Goal: Contribute content: Add original content to the website for others to see

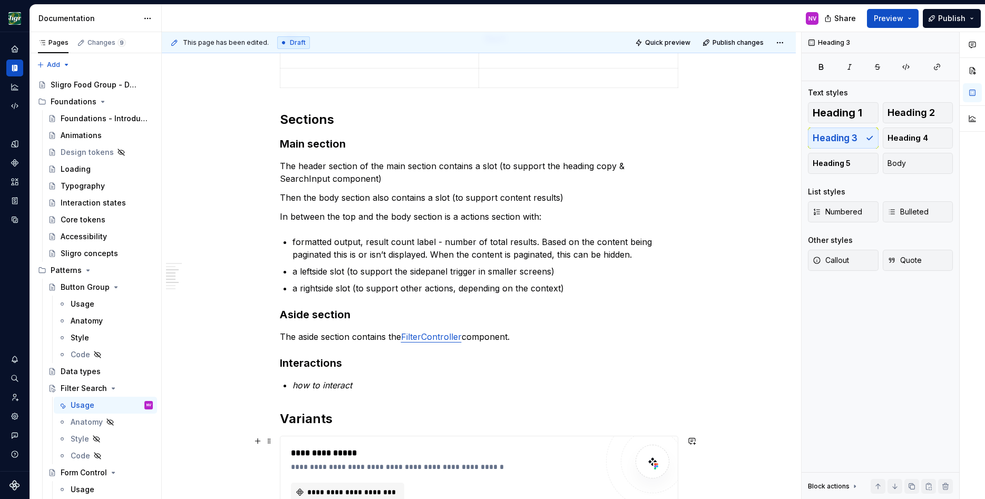
type textarea "*"
click at [763, 350] on div "**********" at bounding box center [479, 252] width 634 height 1372
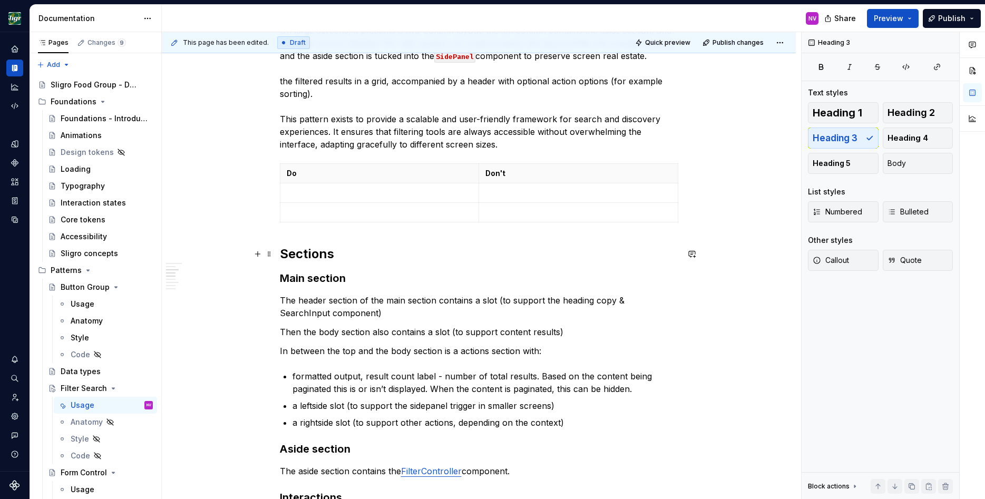
scroll to position [379, 0]
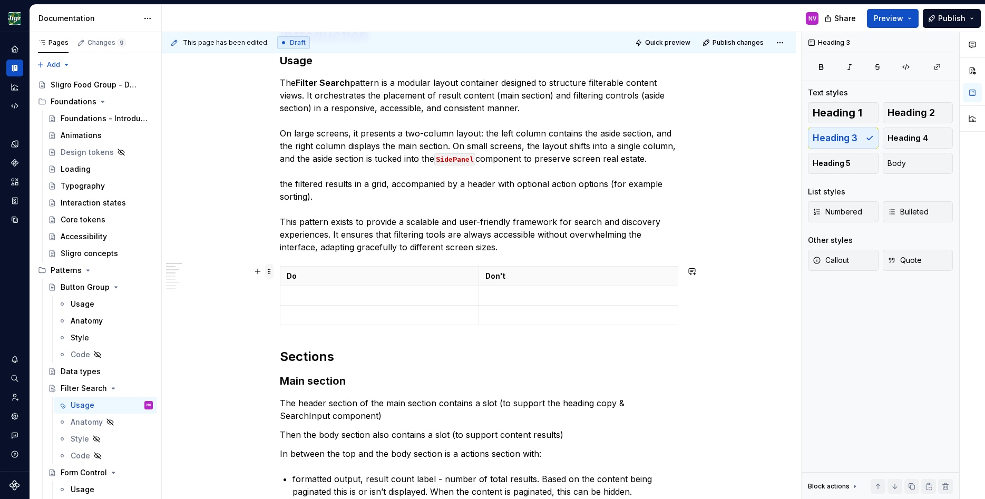
click at [273, 273] on span at bounding box center [269, 271] width 8 height 15
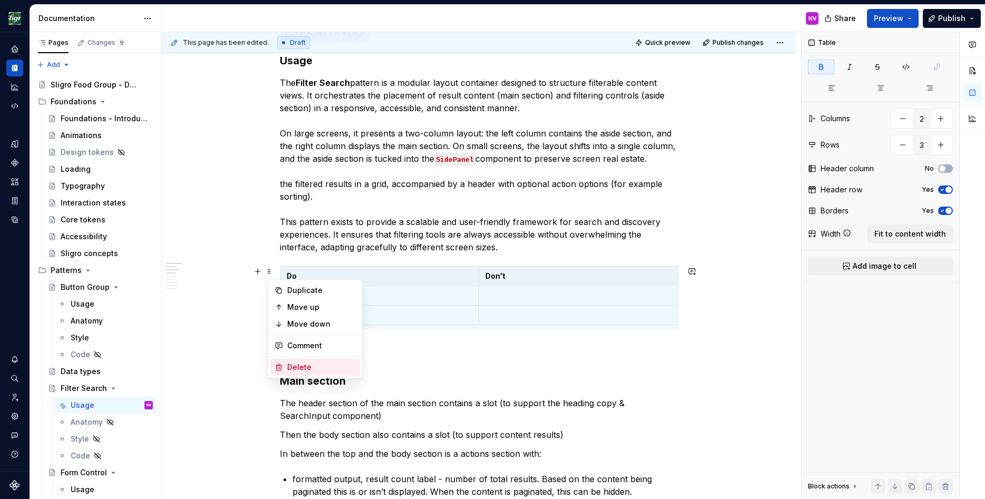
click at [296, 361] on div "Delete" at bounding box center [315, 367] width 90 height 17
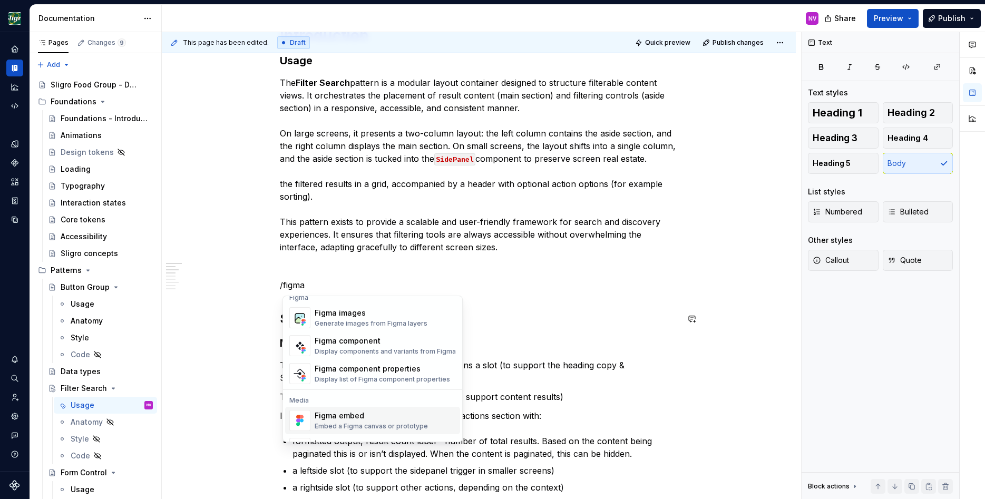
scroll to position [10, 0]
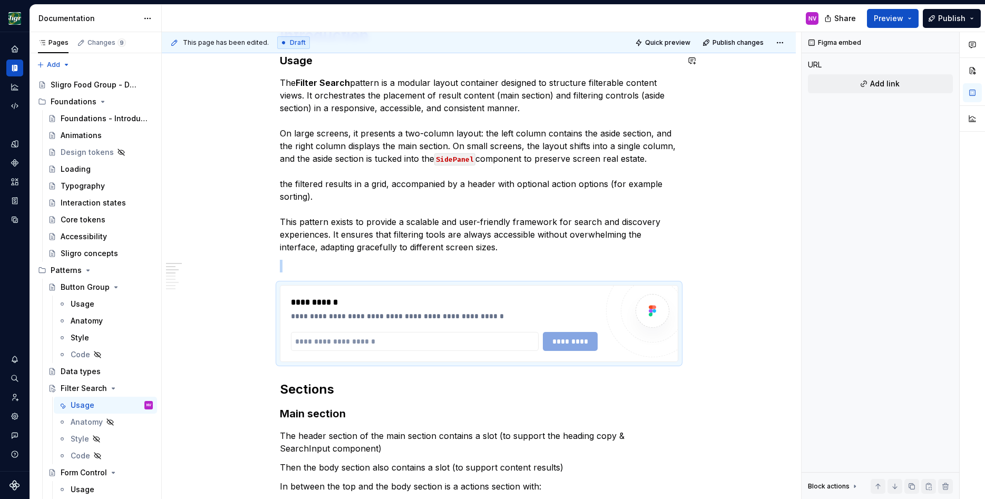
type textarea "*"
click at [483, 341] on input "text" at bounding box center [415, 341] width 248 height 19
paste input "**********"
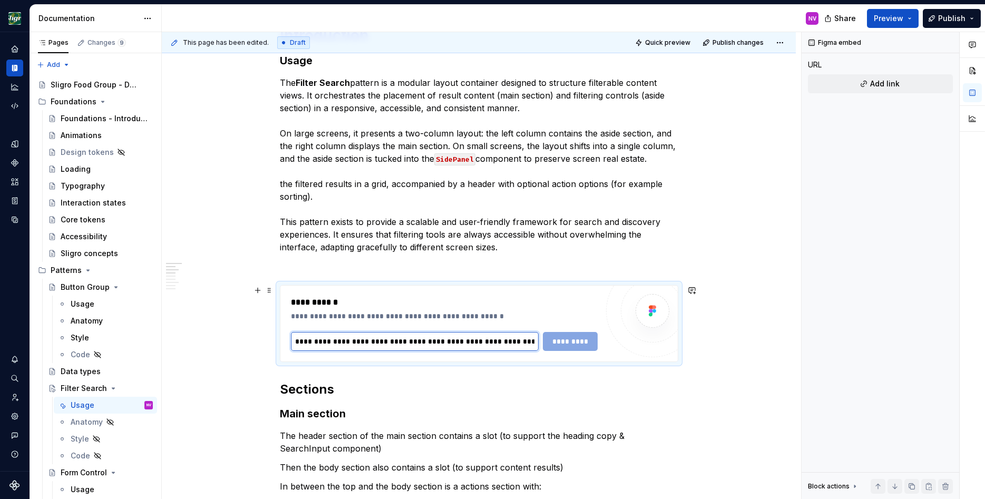
scroll to position [0, 229]
type input "**********"
click at [579, 346] on span "*********" at bounding box center [569, 341] width 41 height 11
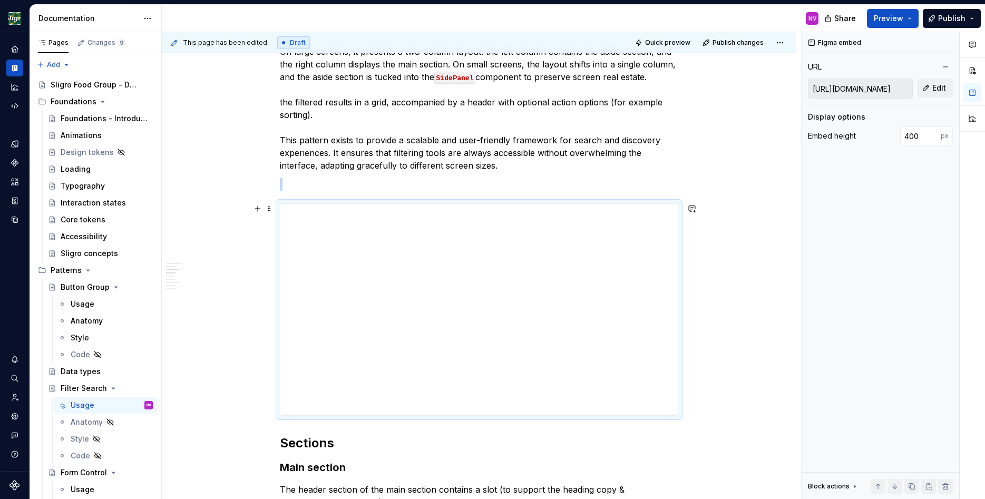
scroll to position [474, 0]
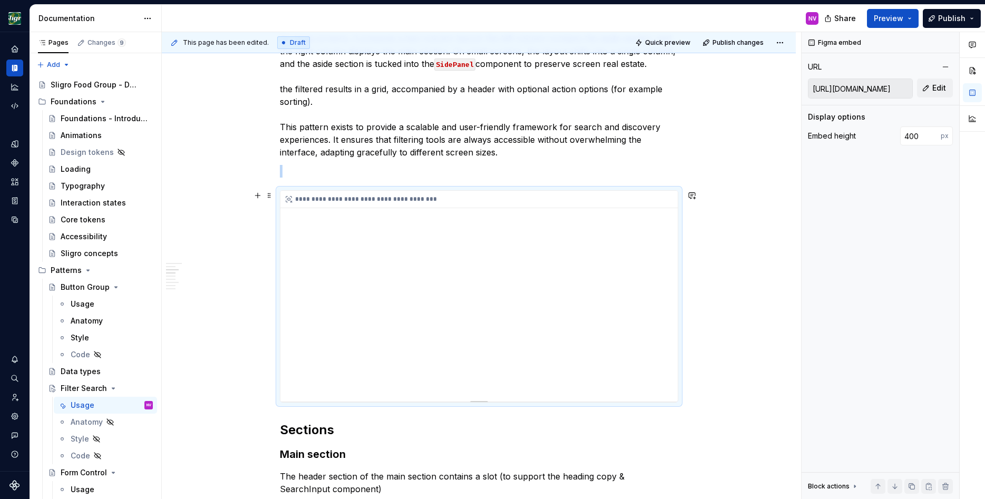
click at [460, 321] on div "**********" at bounding box center [478, 296] width 397 height 211
click at [475, 323] on div "**********" at bounding box center [478, 296] width 397 height 211
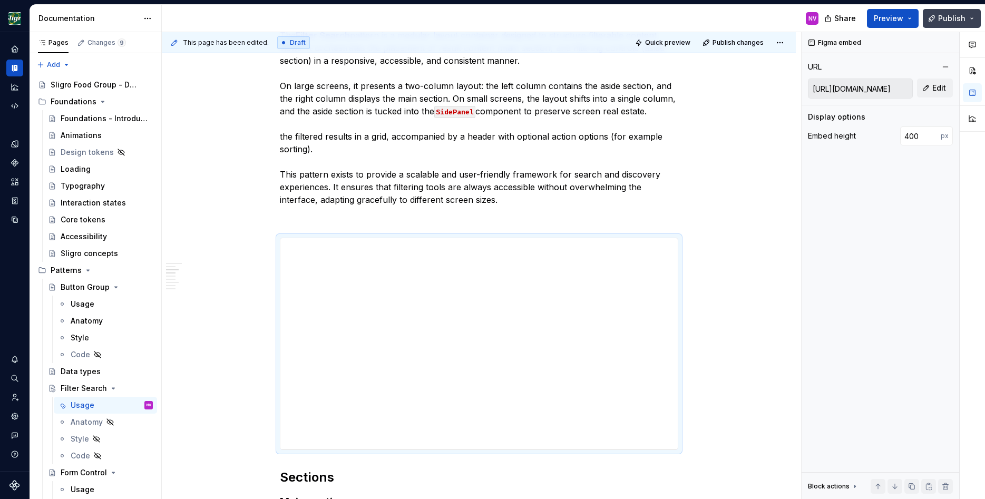
click at [963, 22] on span "Publish" at bounding box center [951, 18] width 27 height 11
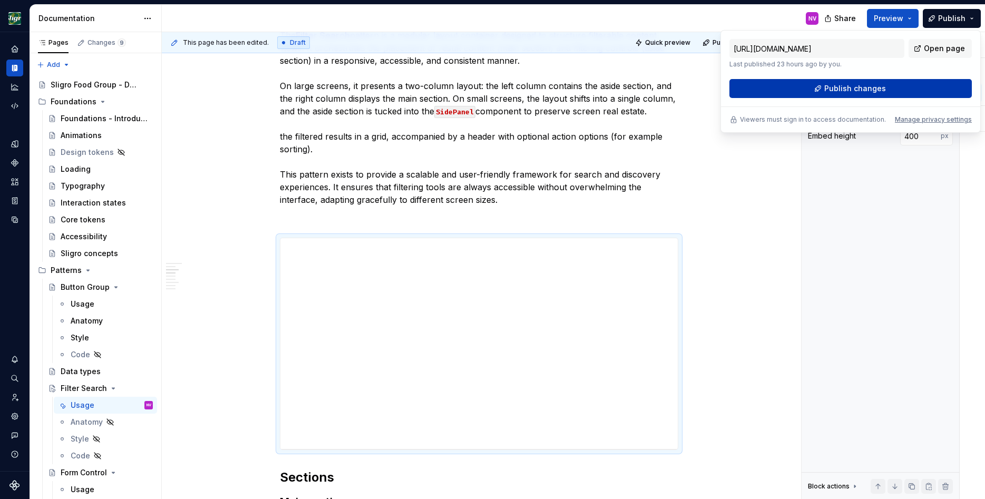
click at [843, 91] on span "Publish changes" at bounding box center [855, 88] width 62 height 11
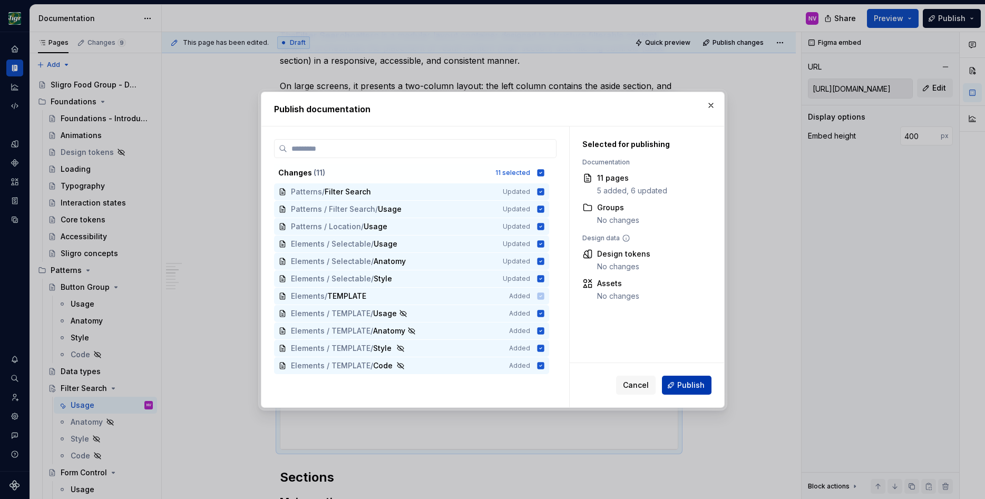
click at [679, 380] on span "Publish" at bounding box center [690, 385] width 27 height 11
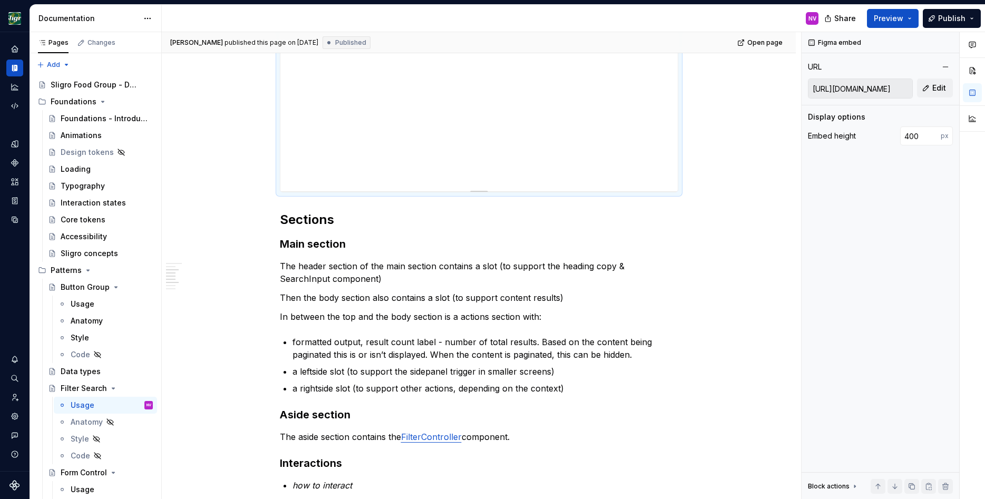
scroll to position [711, 0]
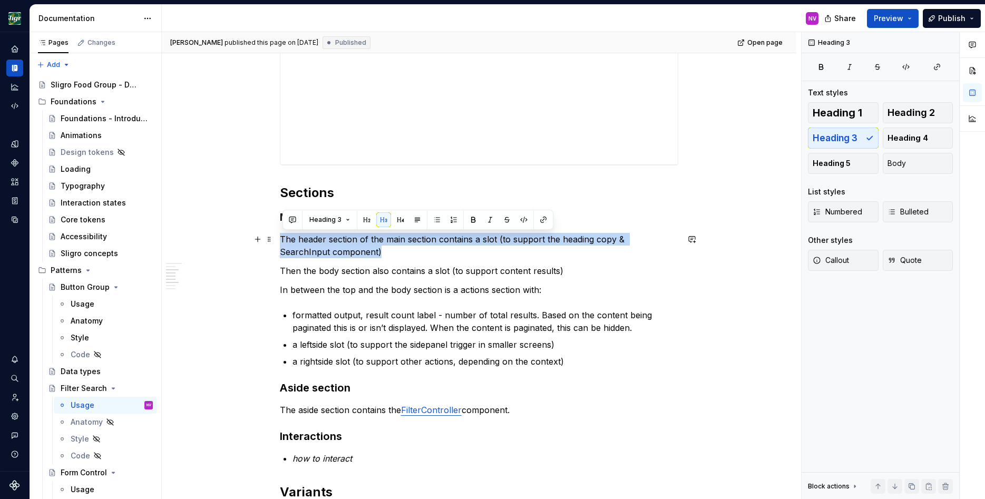
drag, startPoint x: 340, startPoint y: 251, endPoint x: 284, endPoint y: 241, distance: 56.7
click at [284, 241] on p "The header section of the main section contains a slot (to support the heading …" at bounding box center [479, 245] width 398 height 25
click at [380, 222] on button "button" at bounding box center [383, 219] width 15 height 15
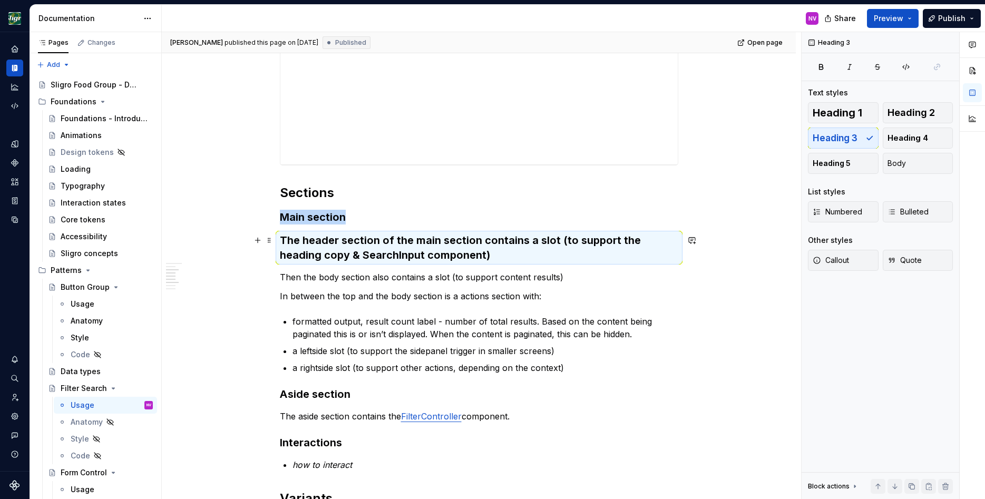
click at [381, 245] on h3 "The header section of the main section contains a slot (to support the heading …" at bounding box center [479, 248] width 398 height 30
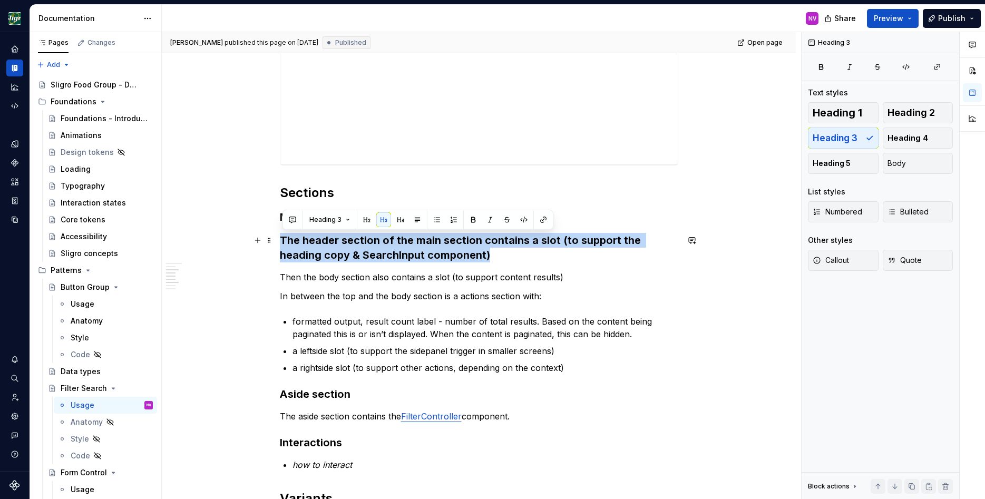
drag, startPoint x: 490, startPoint y: 257, endPoint x: 283, endPoint y: 241, distance: 207.7
click at [283, 241] on h3 "The header section of the main section contains a slot (to support the heading …" at bounding box center [479, 248] width 398 height 30
click at [381, 223] on button "button" at bounding box center [383, 219] width 15 height 15
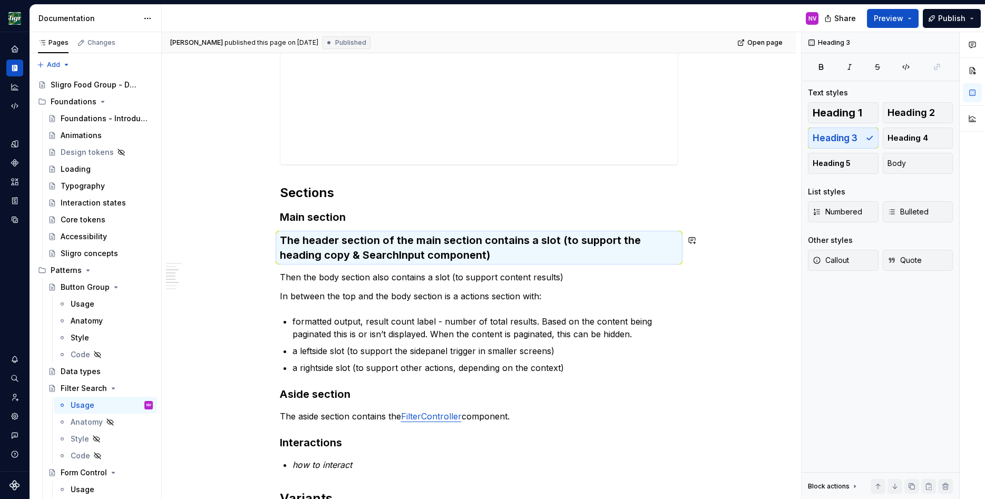
click at [378, 221] on h3 "Main section" at bounding box center [479, 217] width 398 height 15
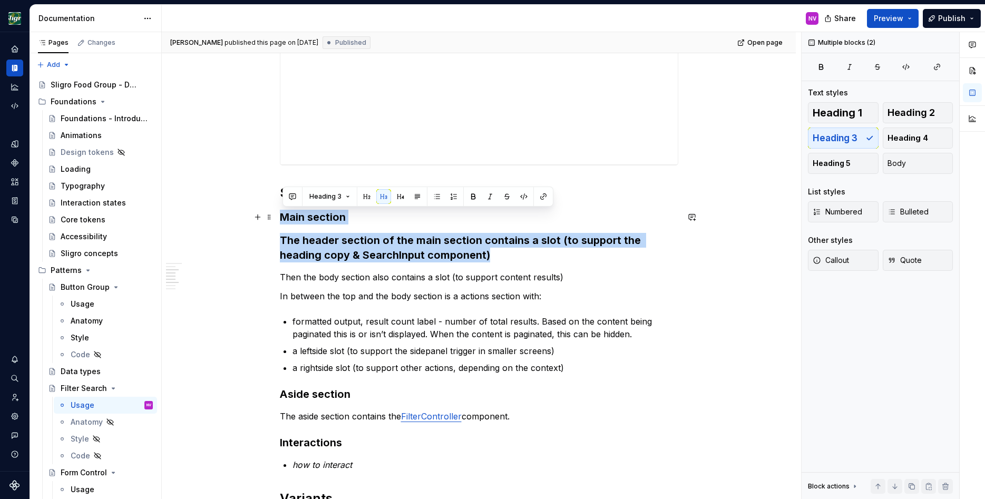
drag, startPoint x: 509, startPoint y: 255, endPoint x: 277, endPoint y: 213, distance: 236.1
click at [277, 213] on div "**********" at bounding box center [479, 245] width 634 height 1546
click at [385, 197] on button "button" at bounding box center [383, 196] width 15 height 15
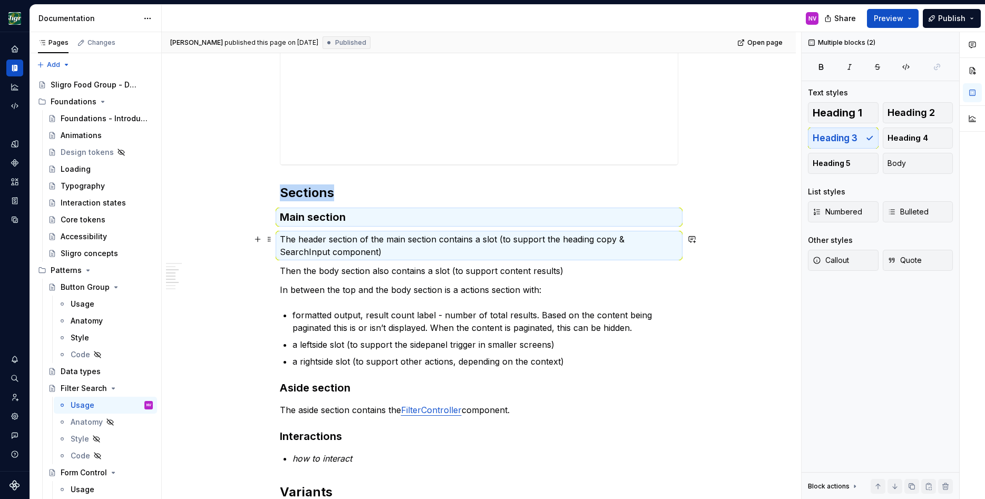
click at [352, 243] on p "The header section of the main section contains a slot (to support the heading …" at bounding box center [479, 245] width 398 height 25
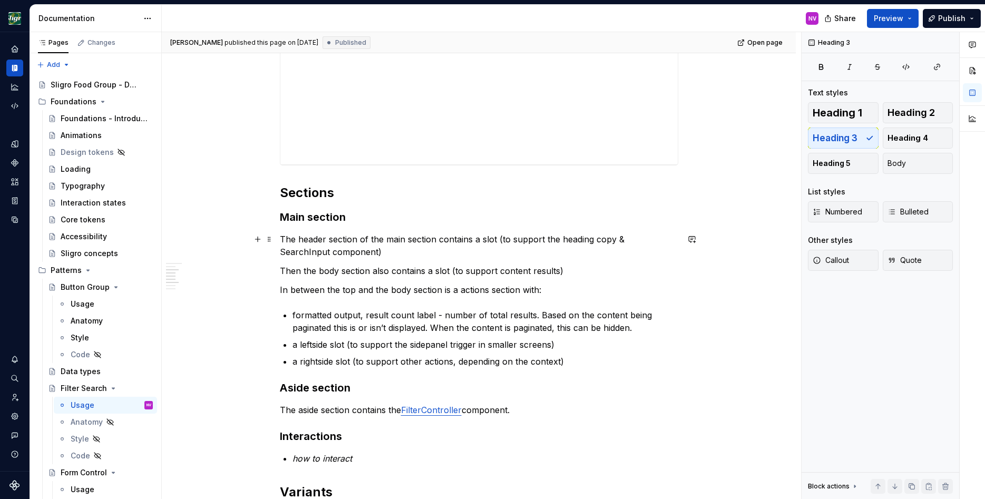
click at [301, 240] on p "The header section of the main section contains a slot (to support the heading …" at bounding box center [479, 245] width 398 height 25
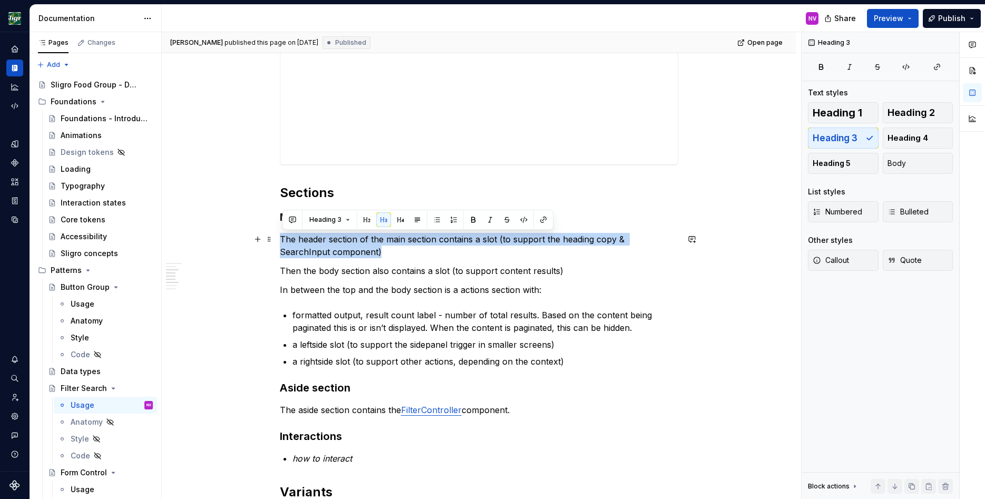
drag, startPoint x: 342, startPoint y: 248, endPoint x: 282, endPoint y: 240, distance: 60.5
click at [282, 240] on div "**********" at bounding box center [479, 242] width 634 height 1540
click at [328, 217] on span "Heading 3" at bounding box center [325, 219] width 32 height 8
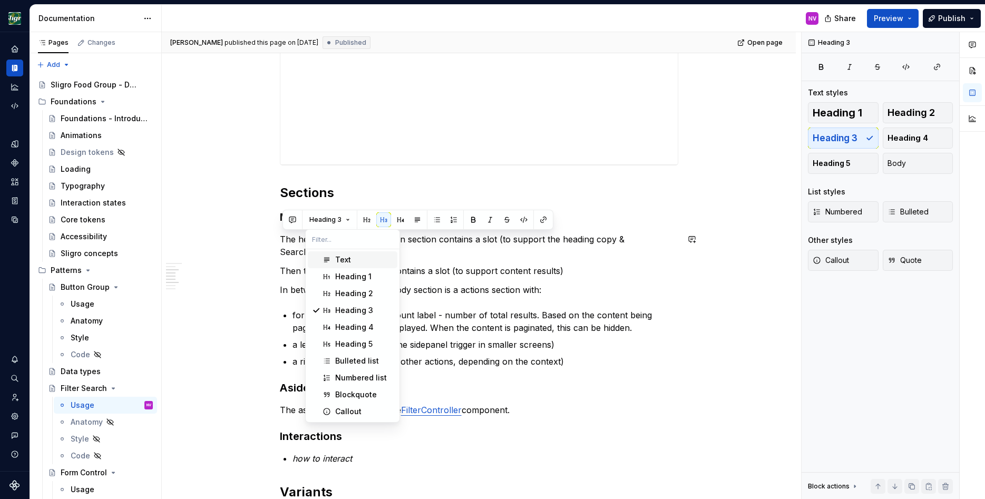
click at [342, 263] on div "Text" at bounding box center [343, 259] width 16 height 11
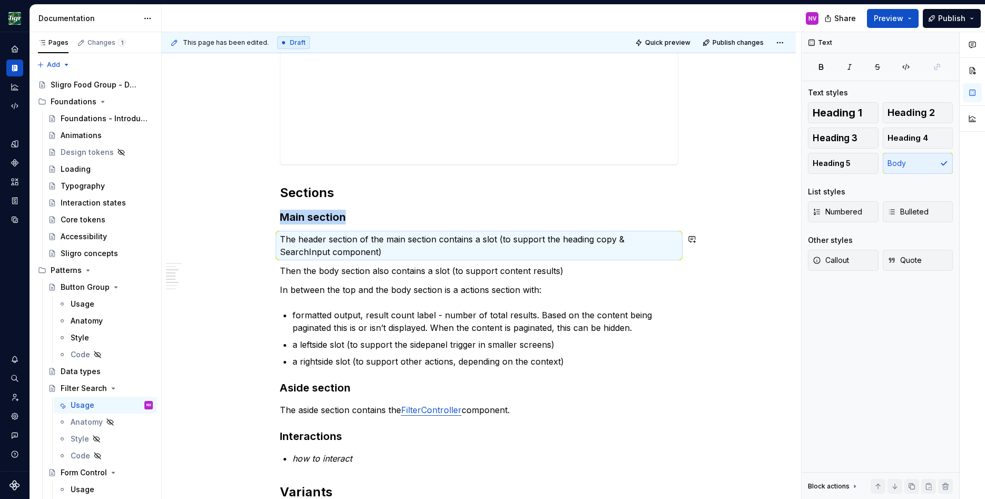
click at [356, 276] on p "Then the body section also contains a slot (to support content results)" at bounding box center [479, 270] width 398 height 13
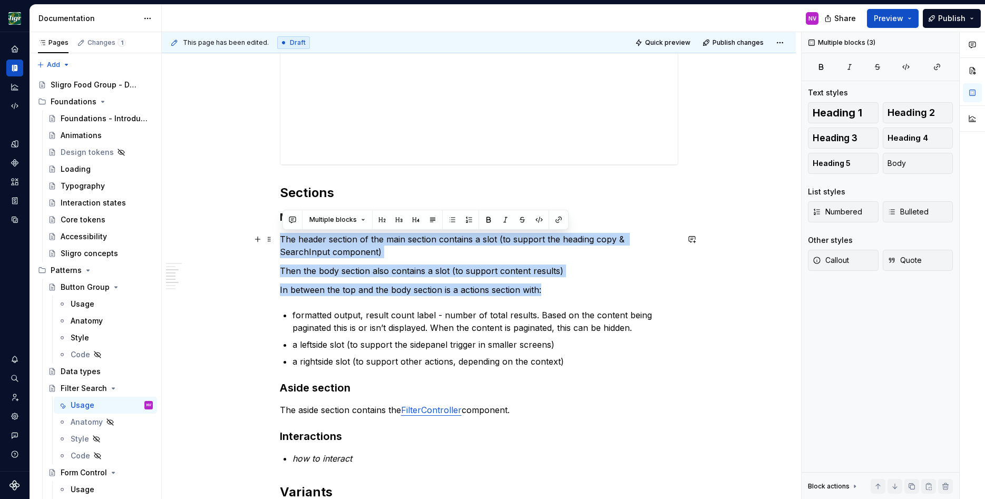
drag, startPoint x: 554, startPoint y: 290, endPoint x: 283, endPoint y: 240, distance: 275.3
click at [283, 240] on div "**********" at bounding box center [479, 173] width 398 height 1352
click at [355, 222] on span "Multiple blocks" at bounding box center [332, 219] width 47 height 8
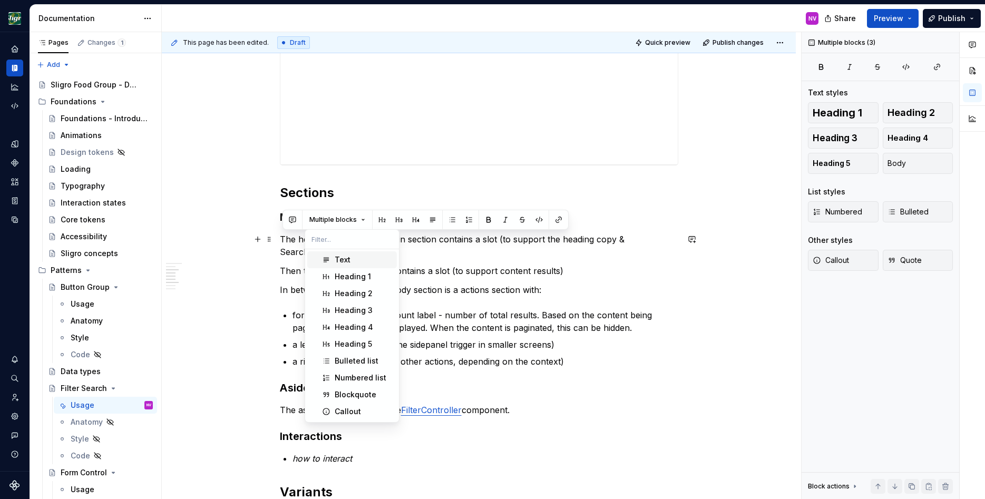
click at [354, 258] on div "Text" at bounding box center [364, 259] width 58 height 11
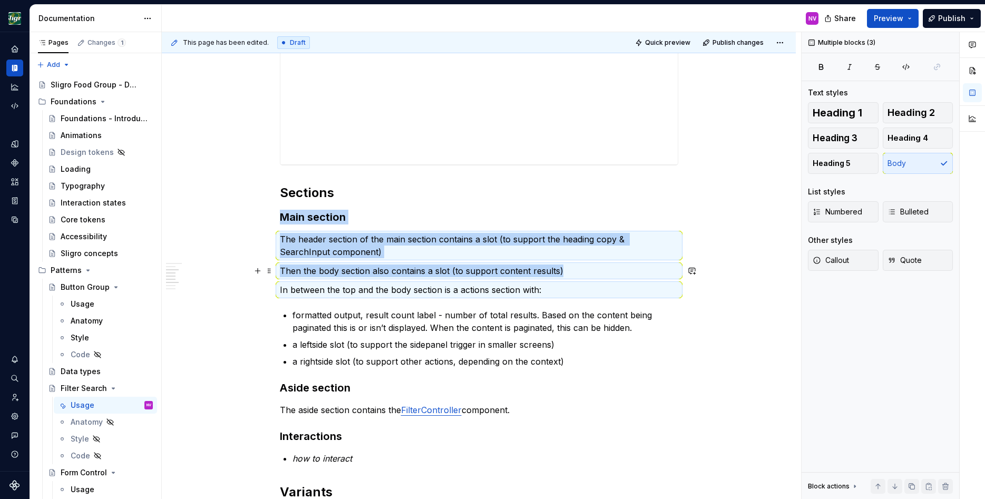
click at [399, 264] on p "Then the body section also contains a slot (to support content results)" at bounding box center [479, 270] width 398 height 13
click at [704, 309] on div "**********" at bounding box center [479, 242] width 634 height 1540
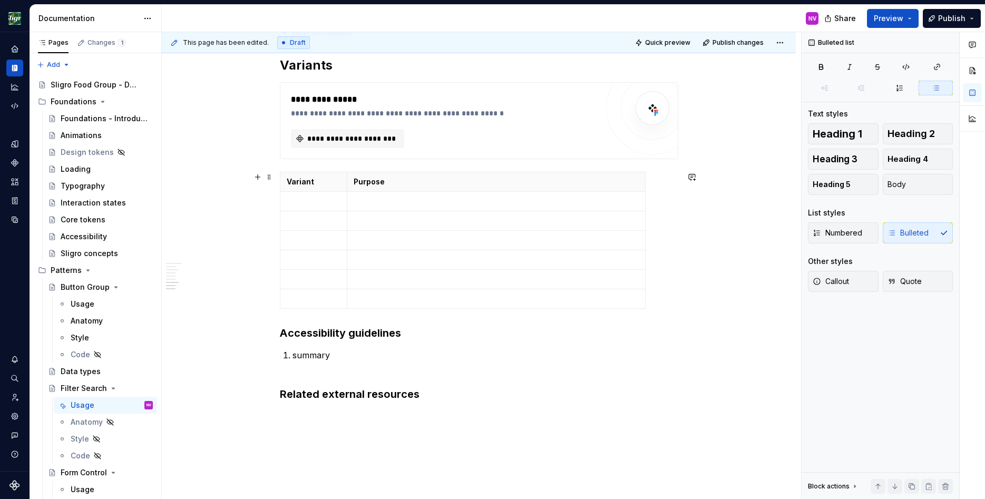
scroll to position [1043, 0]
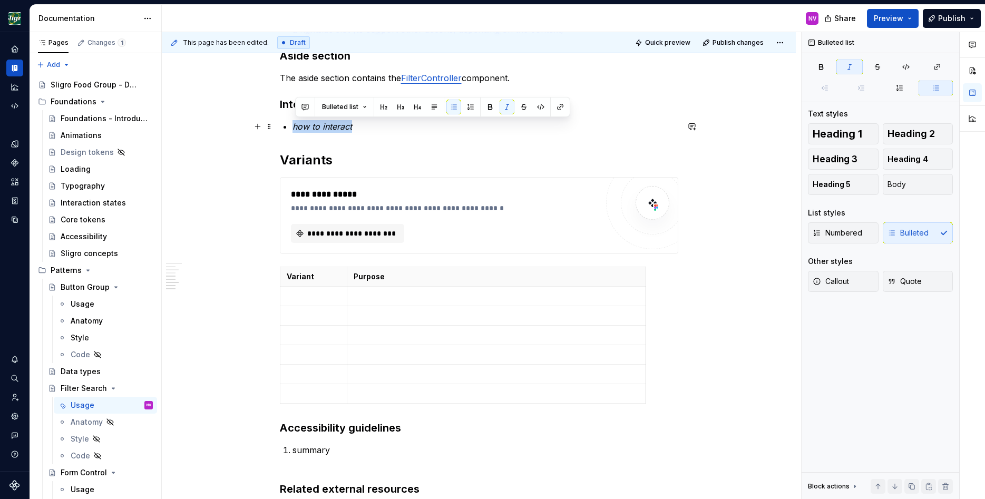
drag, startPoint x: 333, startPoint y: 128, endPoint x: 284, endPoint y: 128, distance: 49.0
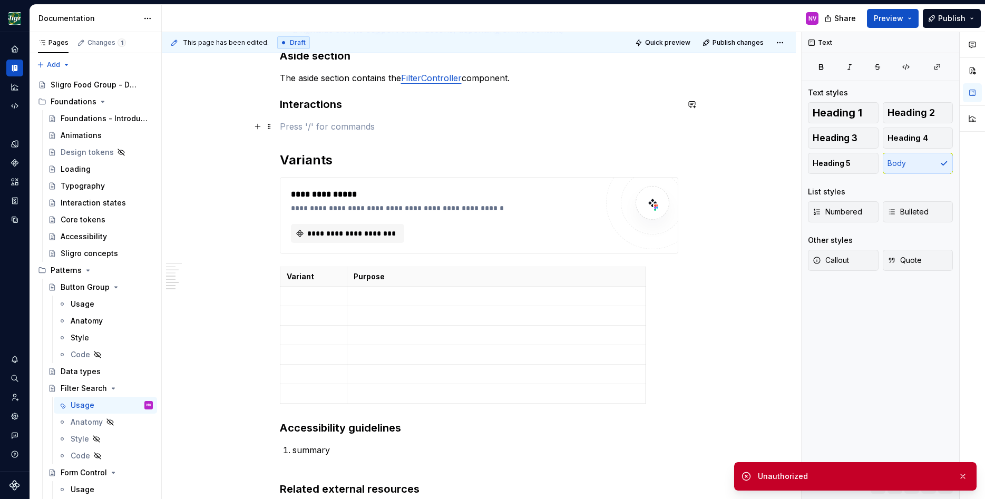
click at [310, 126] on p at bounding box center [479, 126] width 398 height 13
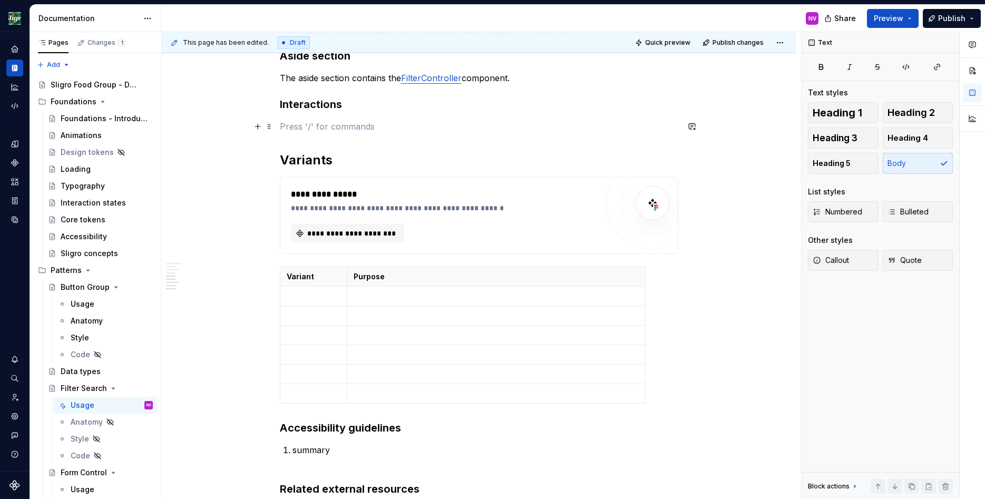
click at [305, 128] on p at bounding box center [479, 126] width 398 height 13
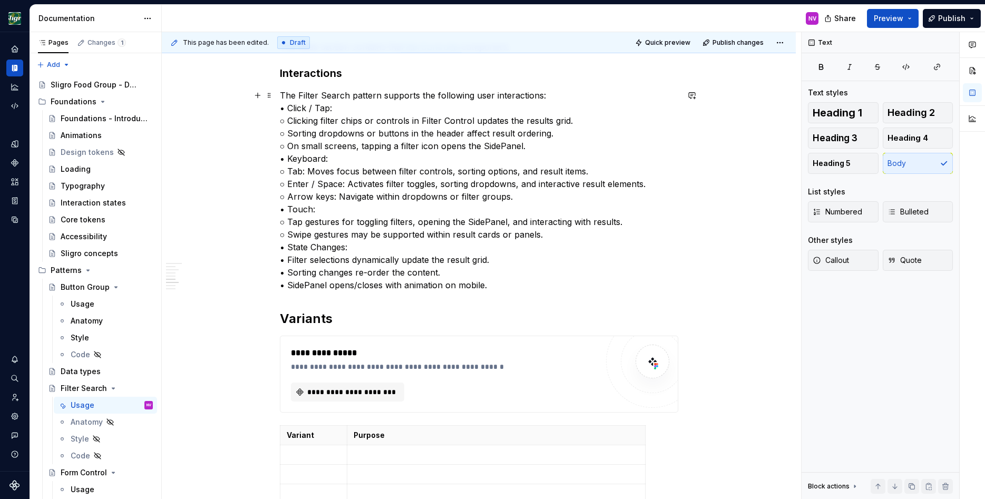
scroll to position [1091, 0]
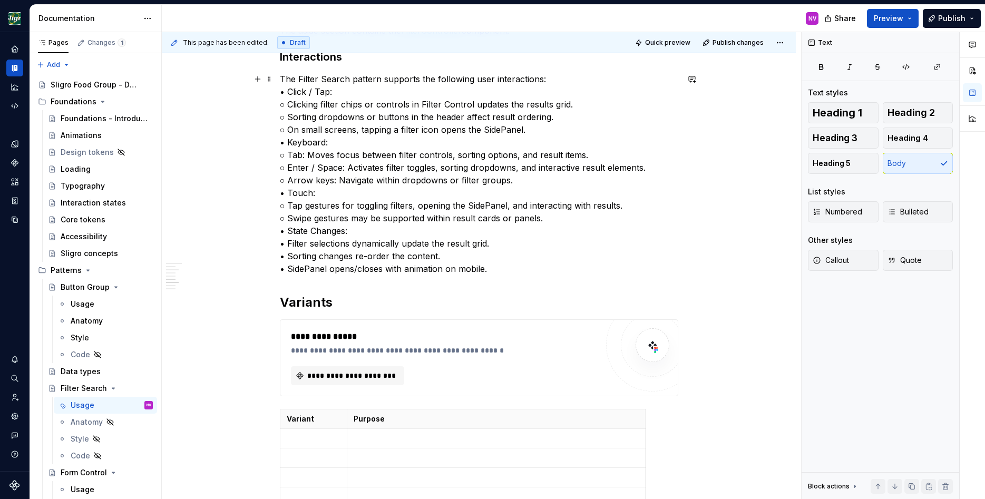
click at [295, 245] on p "The Filter Search pattern supports the following user interactions: • Click / T…" at bounding box center [479, 174] width 398 height 202
drag, startPoint x: 496, startPoint y: 270, endPoint x: 349, endPoint y: 257, distance: 147.6
click at [349, 257] on p "The Filter Search pattern supports the following user interactions: • Click / T…" at bounding box center [479, 174] width 398 height 202
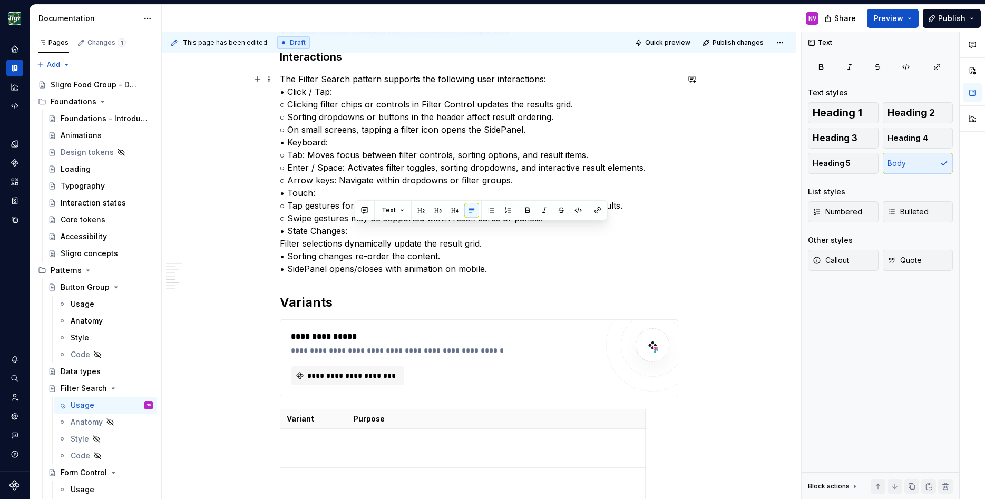
drag, startPoint x: 457, startPoint y: 257, endPoint x: 364, endPoint y: 235, distance: 96.1
click at [364, 235] on p "The Filter Search pattern supports the following user interactions: • Click / T…" at bounding box center [479, 174] width 398 height 202
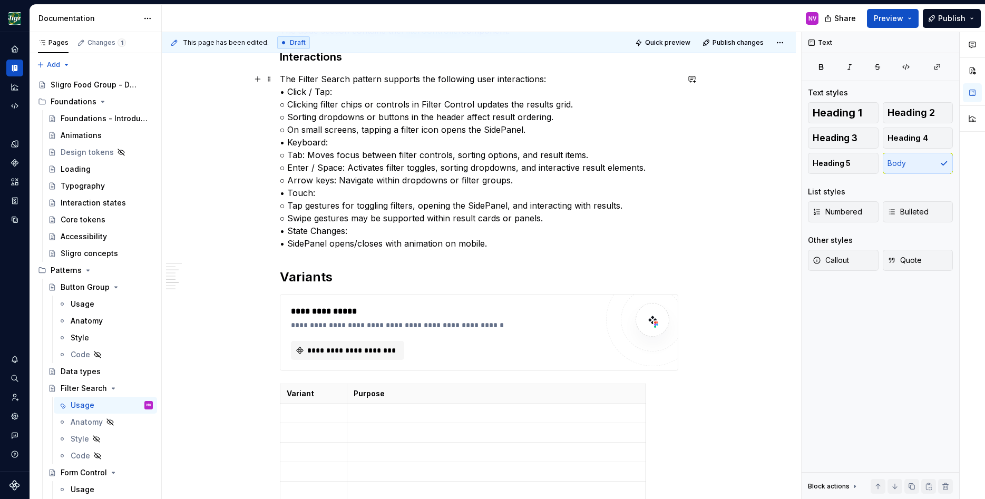
click at [295, 243] on p "The Filter Search pattern supports the following user interactions: • Click / T…" at bounding box center [479, 161] width 398 height 177
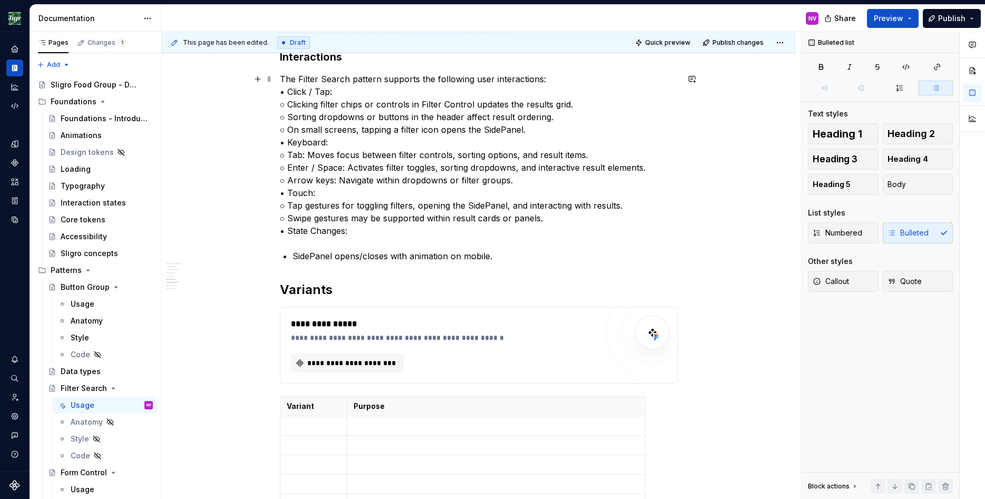
click at [294, 93] on p "The Filter Search pattern supports the following user interactions: • Click / T…" at bounding box center [479, 155] width 398 height 164
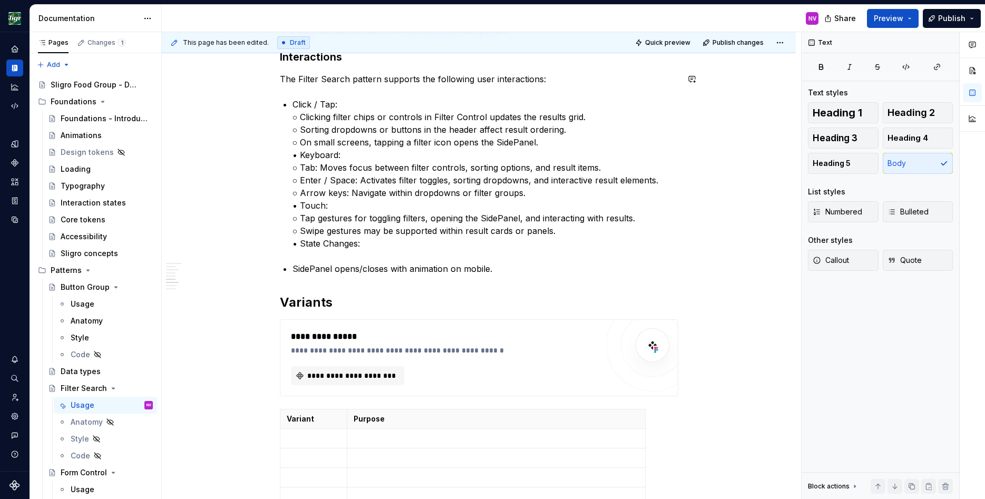
click at [312, 118] on p "Click / Tap: ○ Clicking filter chips or controls in Filter Control updates the …" at bounding box center [485, 174] width 386 height 152
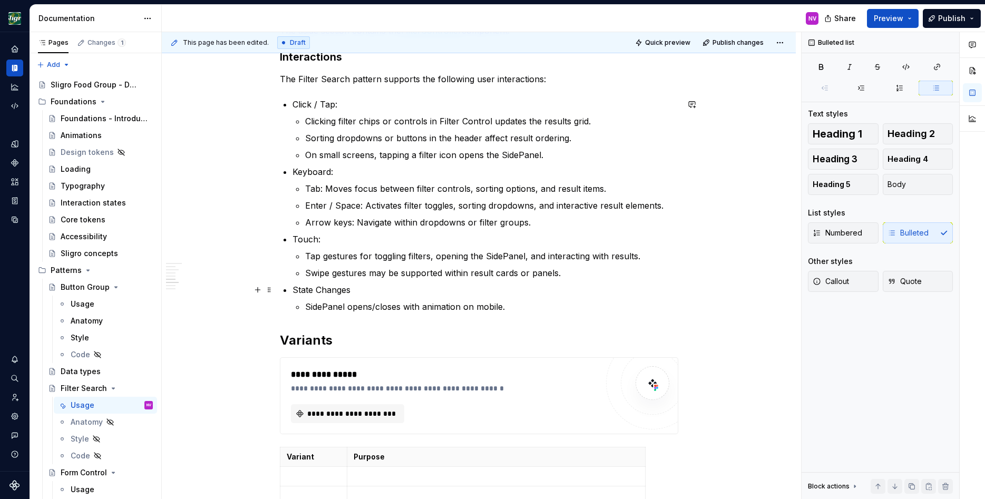
click at [525, 290] on p "State Changes" at bounding box center [485, 289] width 386 height 13
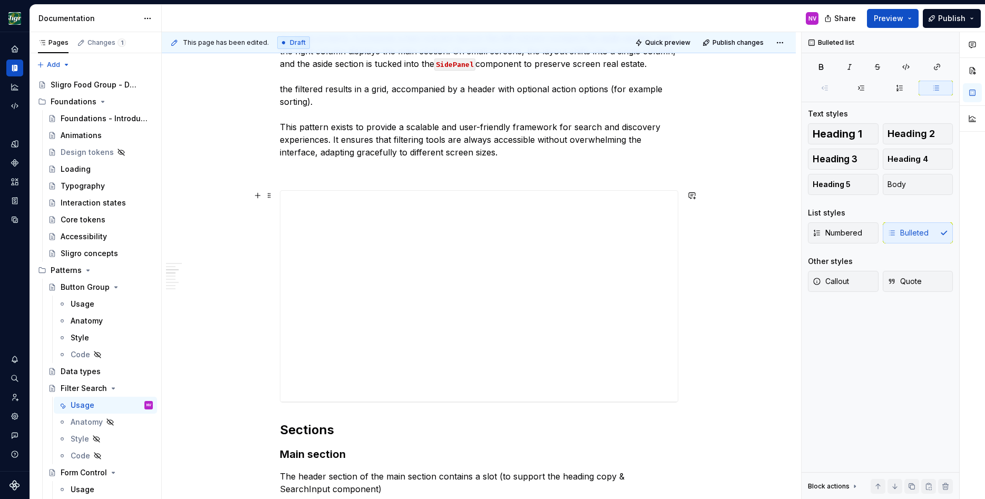
scroll to position [569, 0]
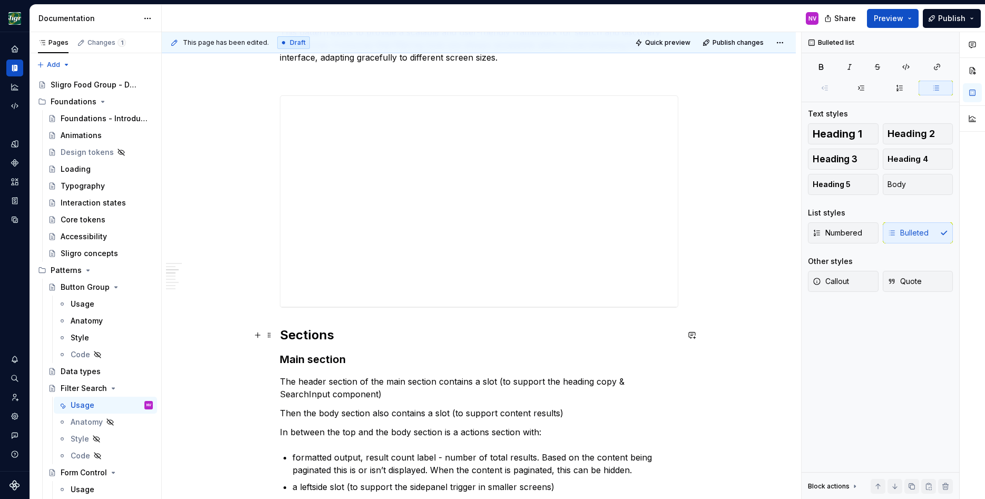
click at [363, 338] on h2 "Sections" at bounding box center [479, 335] width 398 height 17
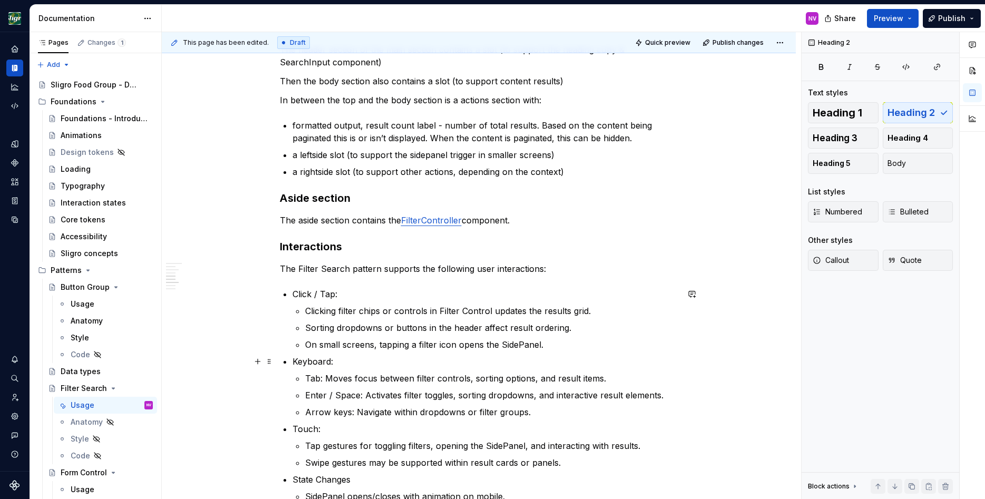
scroll to position [1233, 0]
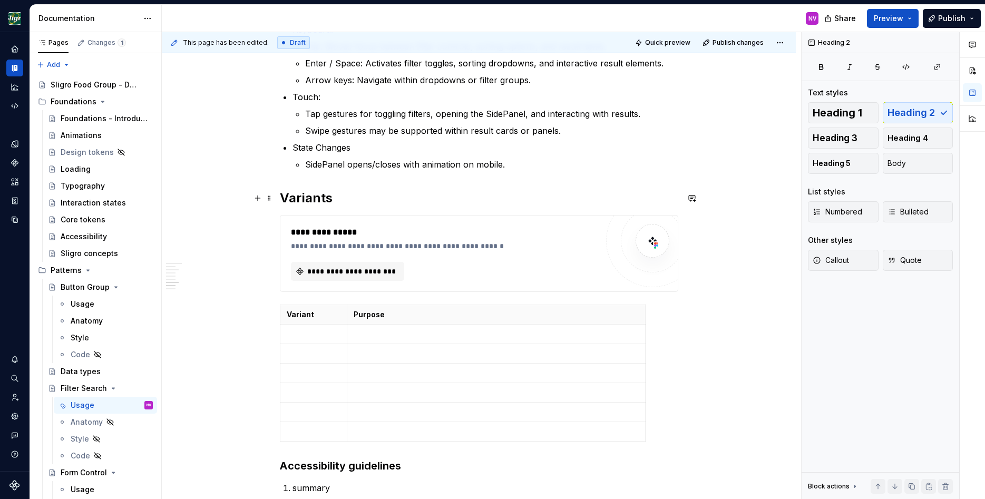
click at [292, 197] on h2 "Variants" at bounding box center [479, 198] width 398 height 17
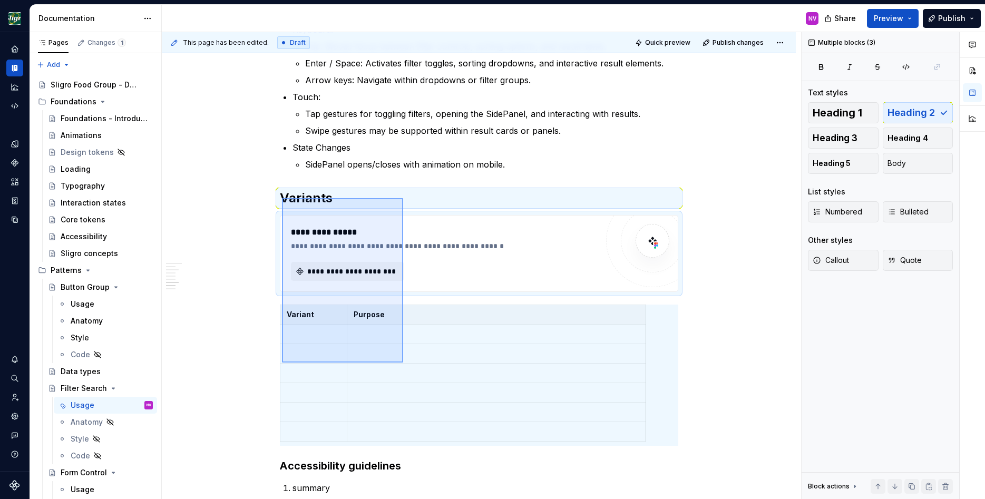
drag, startPoint x: 282, startPoint y: 198, endPoint x: 403, endPoint y: 362, distance: 204.2
click at [403, 362] on div "**********" at bounding box center [481, 265] width 639 height 467
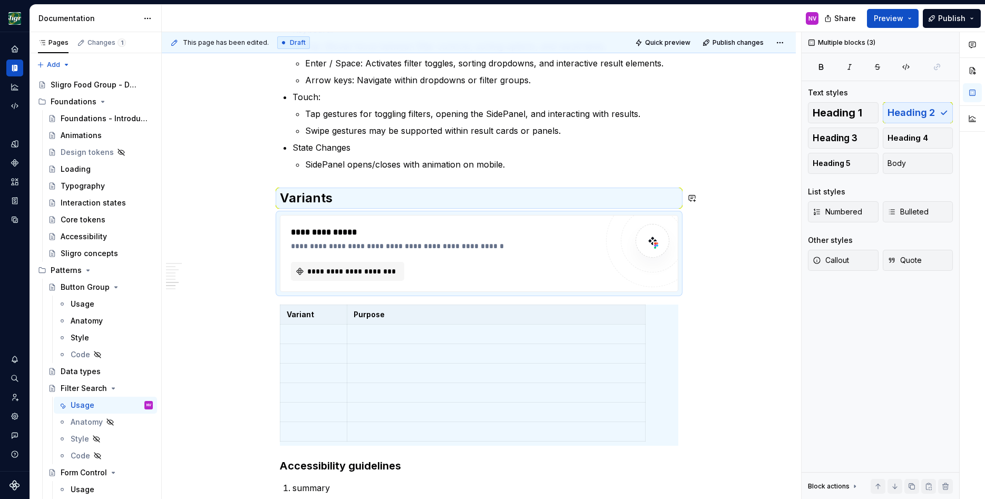
scroll to position [1176, 0]
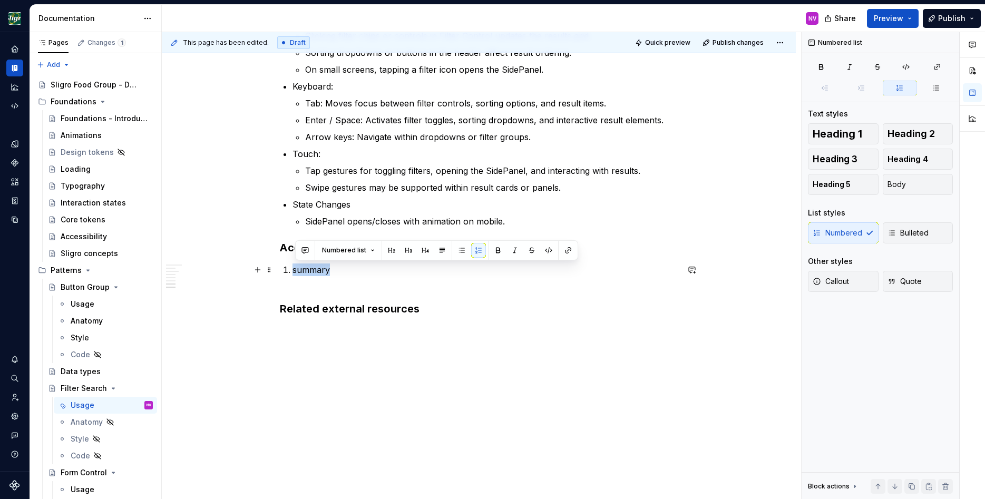
drag, startPoint x: 341, startPoint y: 272, endPoint x: 293, endPoint y: 270, distance: 47.4
click at [293, 270] on li "summary" at bounding box center [485, 275] width 386 height 25
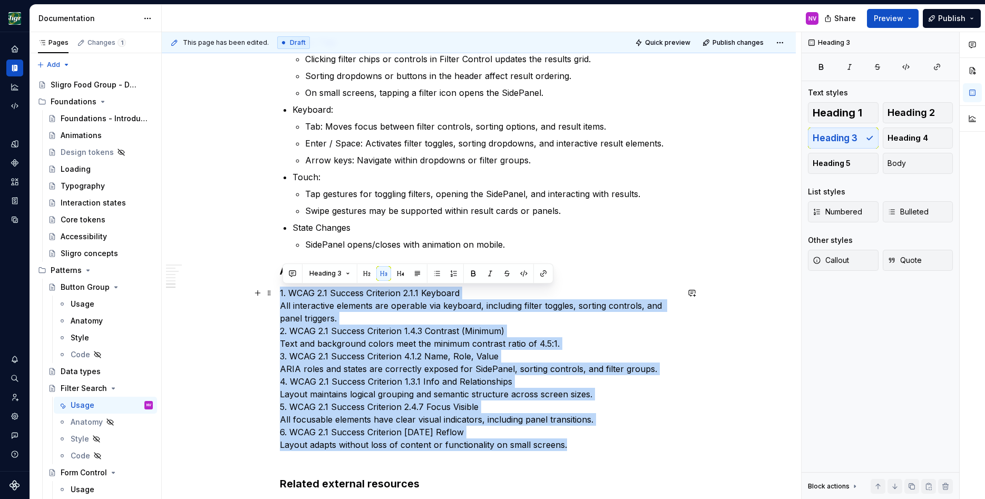
drag, startPoint x: 568, startPoint y: 443, endPoint x: 281, endPoint y: 293, distance: 324.0
click at [332, 275] on span "Heading 3" at bounding box center [325, 273] width 32 height 8
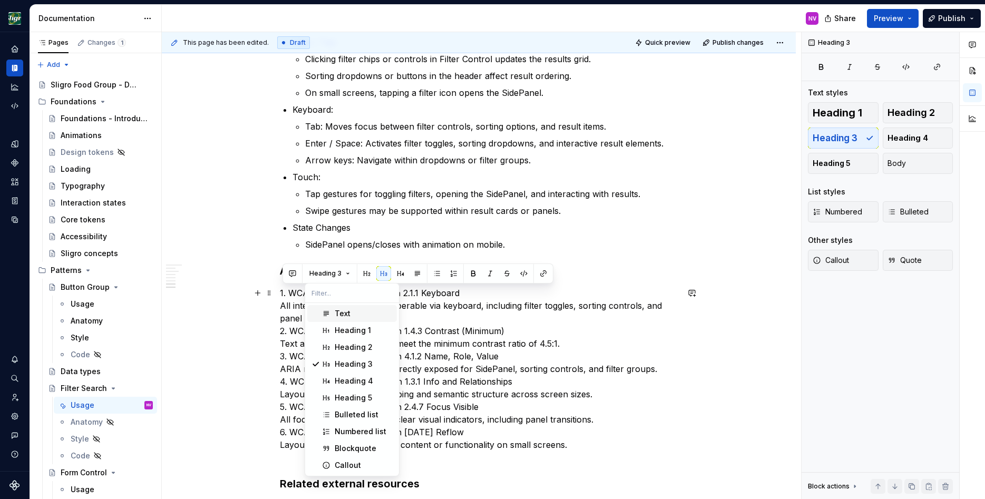
click at [342, 317] on div "Text" at bounding box center [343, 313] width 16 height 11
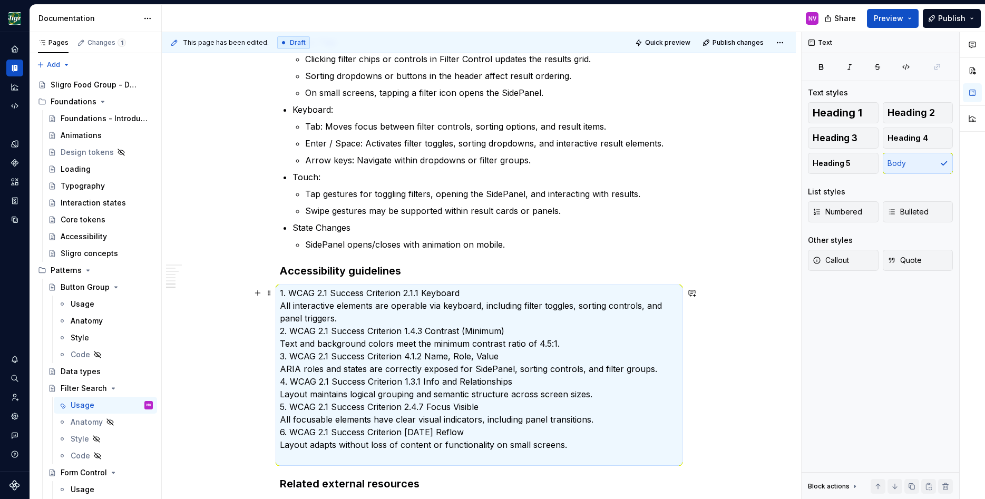
click at [328, 333] on p "1. WCAG 2.1 Success Criterion 2.1.1 Keyboard All interactive elements are opera…" at bounding box center [479, 375] width 398 height 177
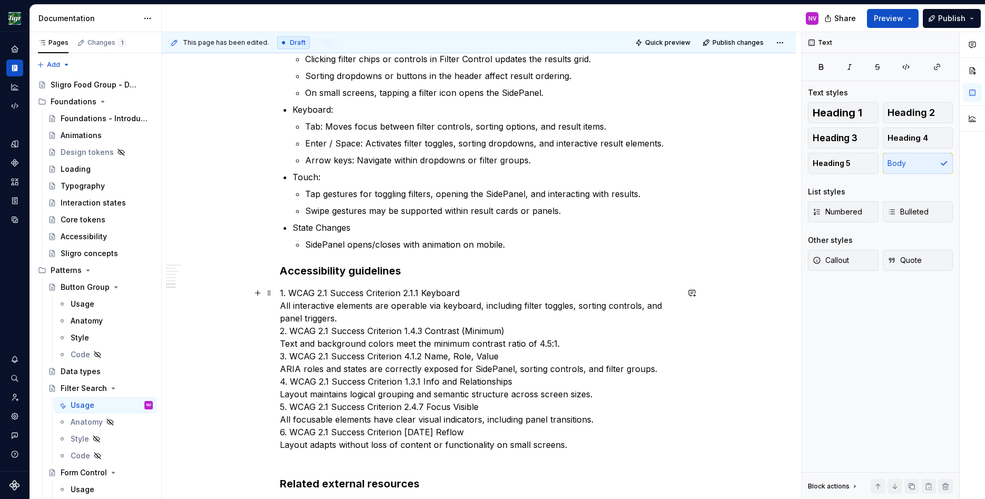
click at [288, 293] on p "1. WCAG 2.1 Success Criterion 2.1.1 Keyboard All interactive elements are opera…" at bounding box center [479, 375] width 398 height 177
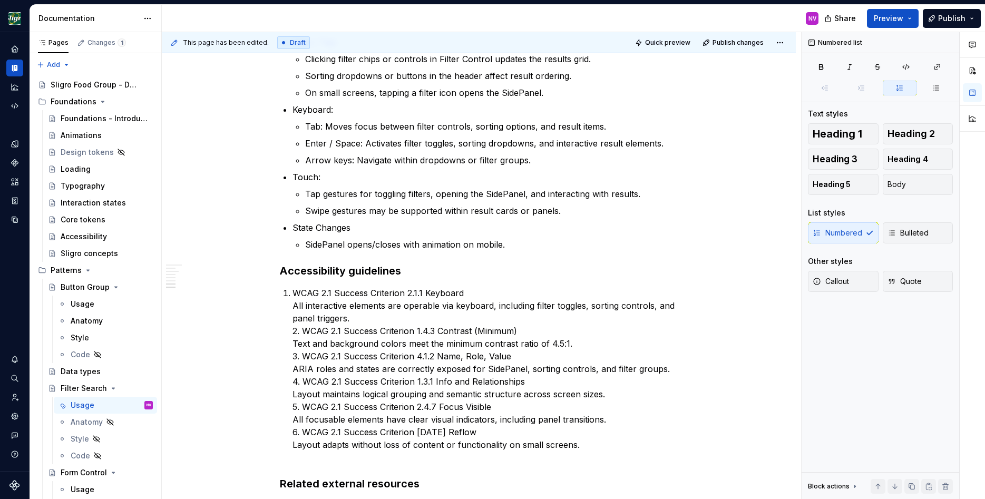
scroll to position [1170, 0]
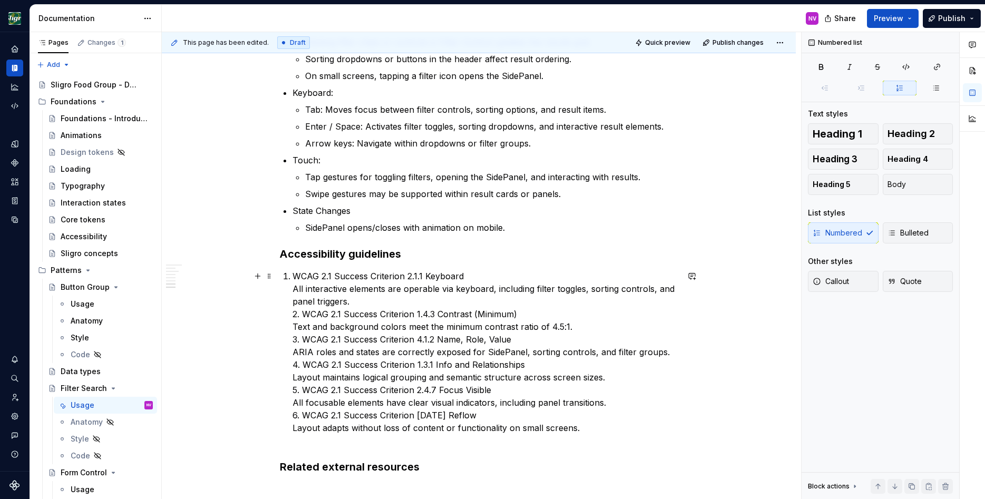
click at [296, 276] on p "WCAG 2.1 Success Criterion 2.1.1 Keyboard All interactive elements are operable…" at bounding box center [485, 358] width 386 height 177
drag, startPoint x: 285, startPoint y: 277, endPoint x: 464, endPoint y: 349, distance: 193.1
click at [464, 349] on li "WCAG 2.1 Success Criterion 2.1.1 Keyboard All interactive elements are operable…" at bounding box center [485, 358] width 386 height 177
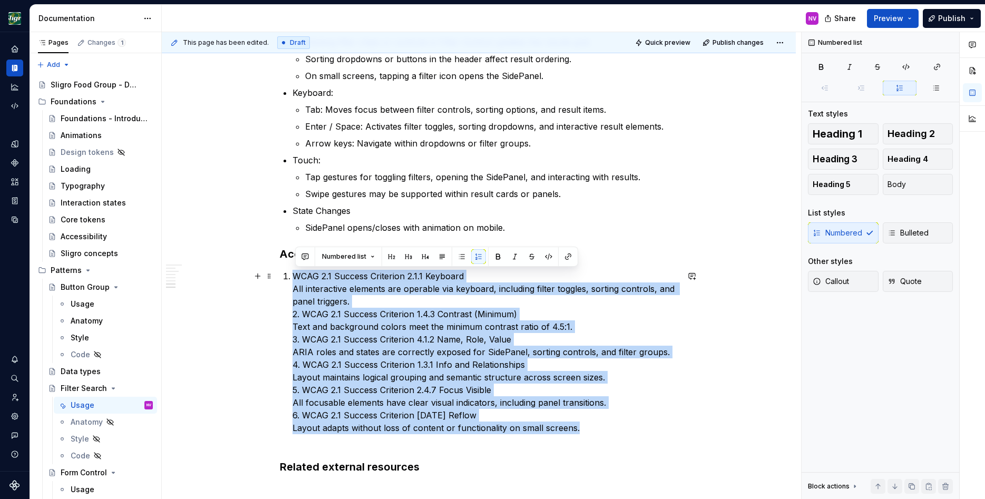
drag, startPoint x: 581, startPoint y: 432, endPoint x: 282, endPoint y: 272, distance: 338.2
click at [352, 255] on span "Numbered list" at bounding box center [344, 256] width 44 height 8
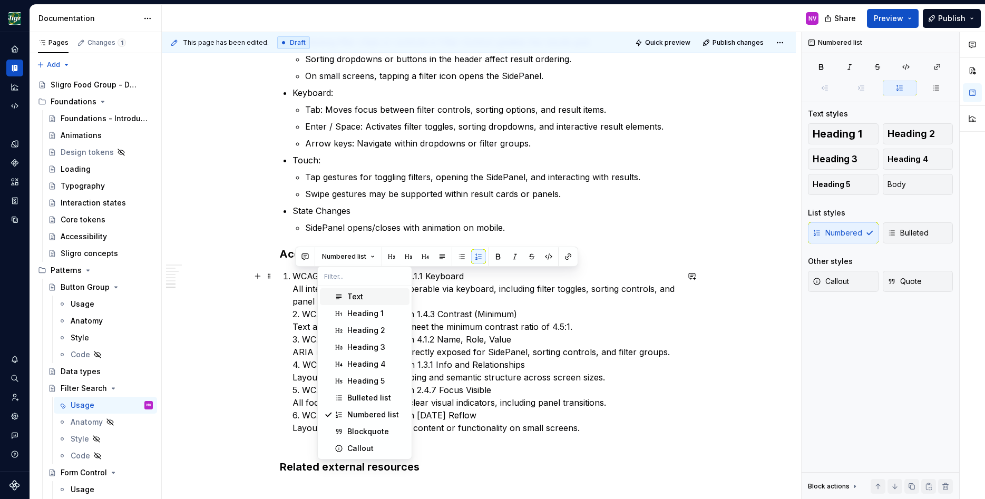
click at [357, 293] on div "Text" at bounding box center [355, 296] width 16 height 11
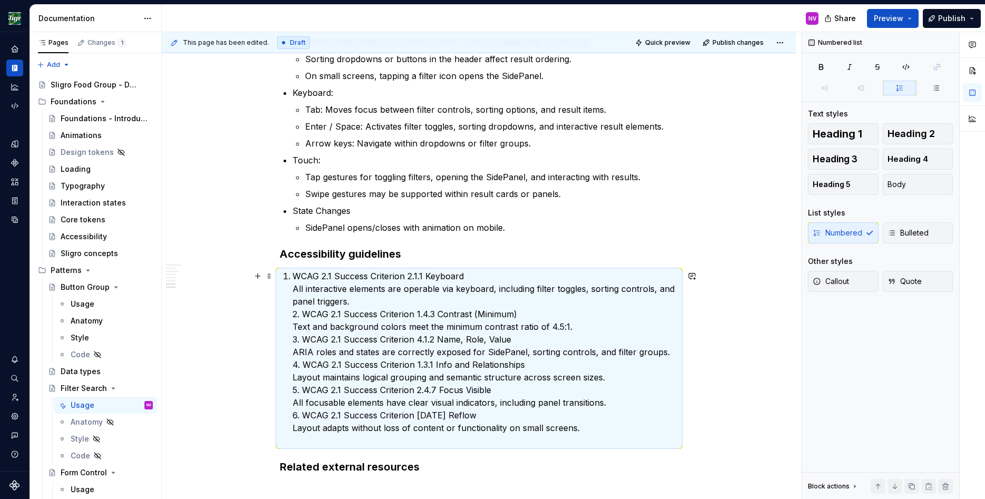
click at [332, 276] on p "WCAG 2.1 Success Criterion 2.1.1 Keyboard All interactive elements are operable…" at bounding box center [485, 358] width 386 height 177
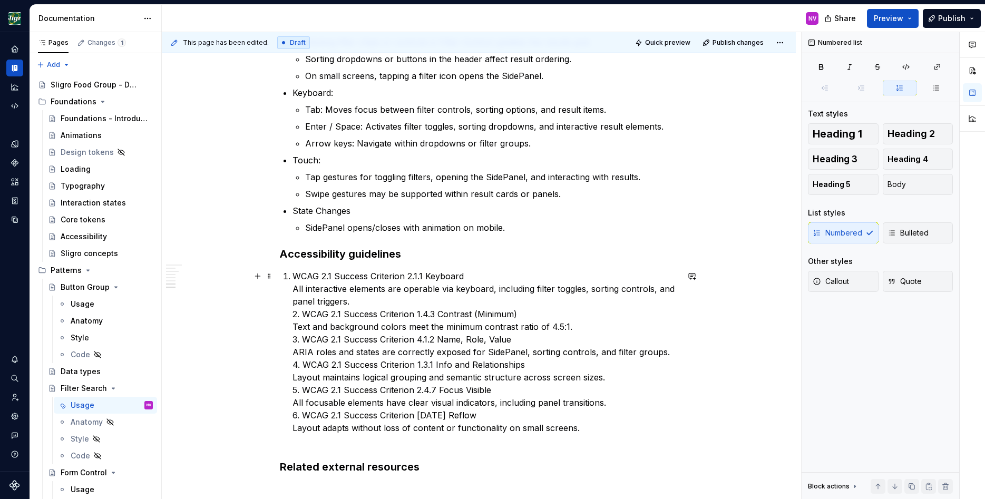
click at [299, 311] on p "WCAG 2.1 Success Criterion 2.1.1 Keyboard All interactive elements are operable…" at bounding box center [485, 358] width 386 height 177
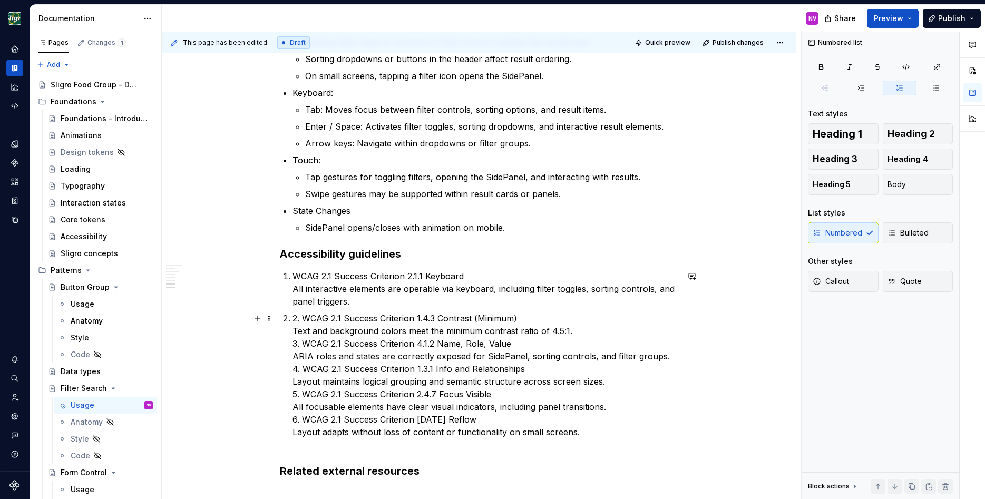
click at [308, 321] on p "2. WCAG 2.1 Success Criterion 1.4.3 Contrast (Minimum) Text and background colo…" at bounding box center [485, 381] width 386 height 139
click at [310, 342] on p "WCAG 2.1 Success Criterion 1.4.3 Contrast (Minimum) Text and background colors …" at bounding box center [485, 381] width 386 height 139
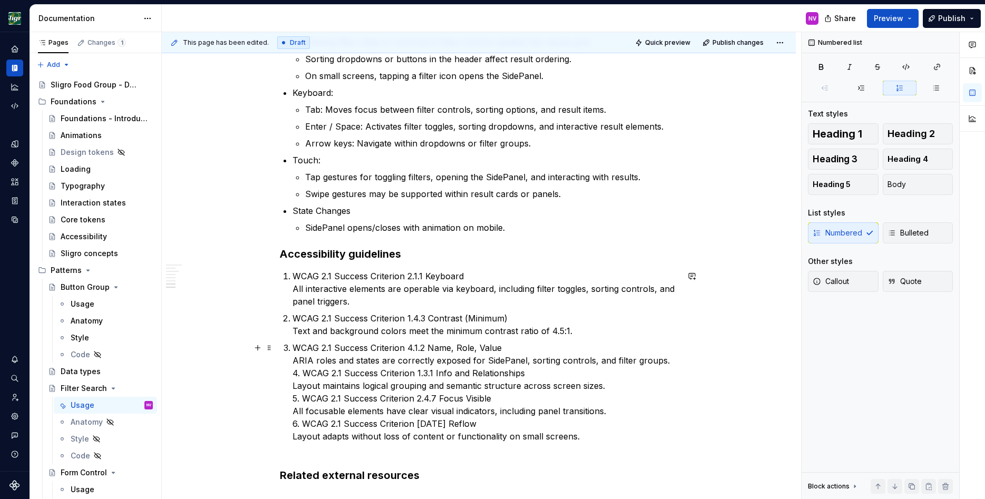
click at [311, 372] on p "WCAG 2.1 Success Criterion 4.1.2 Name, Role, Value ARIA roles and states are co…" at bounding box center [485, 398] width 386 height 114
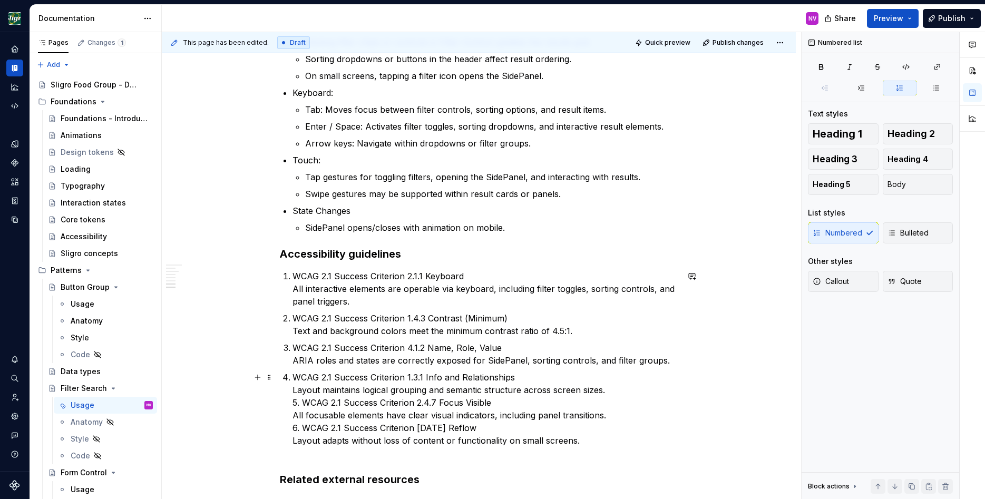
click at [310, 404] on p "WCAG 2.1 Success Criterion 1.3.1 Info and Relationships Layout maintains logica…" at bounding box center [485, 415] width 386 height 89
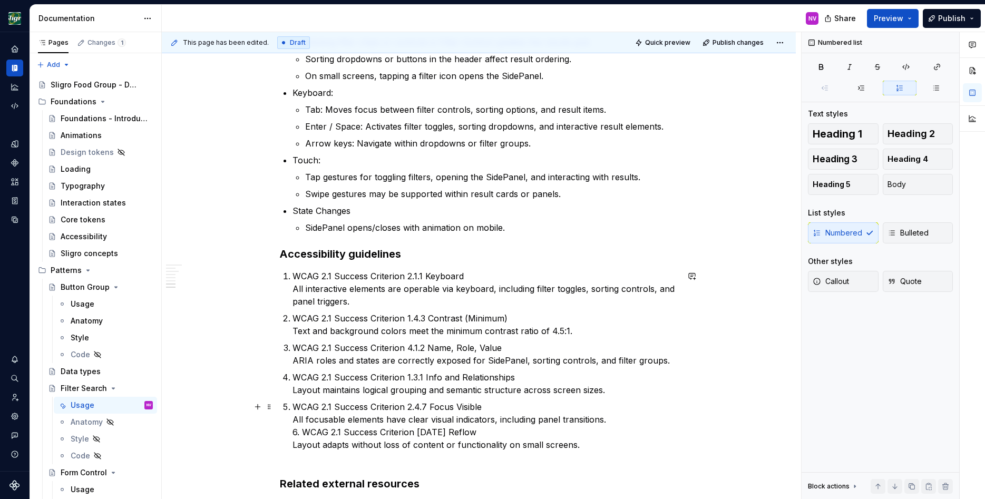
click at [309, 431] on p "WCAG 2.1 Success Criterion 2.4.7 Focus Visible All focusable elements have clea…" at bounding box center [485, 431] width 386 height 63
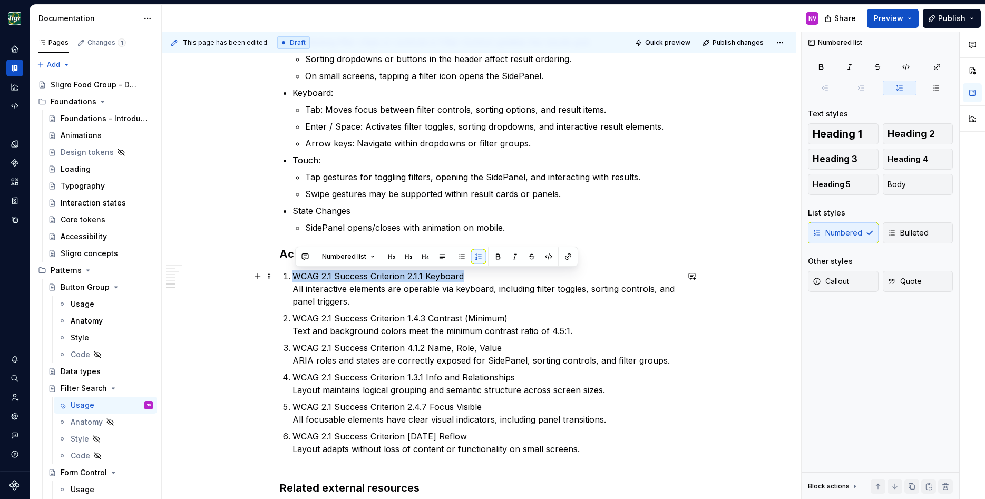
drag, startPoint x: 467, startPoint y: 278, endPoint x: 296, endPoint y: 274, distance: 171.3
click at [296, 274] on p "WCAG 2.1 Success Criterion 2.1.1 Keyboard All interactive elements are operable…" at bounding box center [485, 289] width 386 height 38
click at [497, 256] on button "button" at bounding box center [497, 256] width 15 height 15
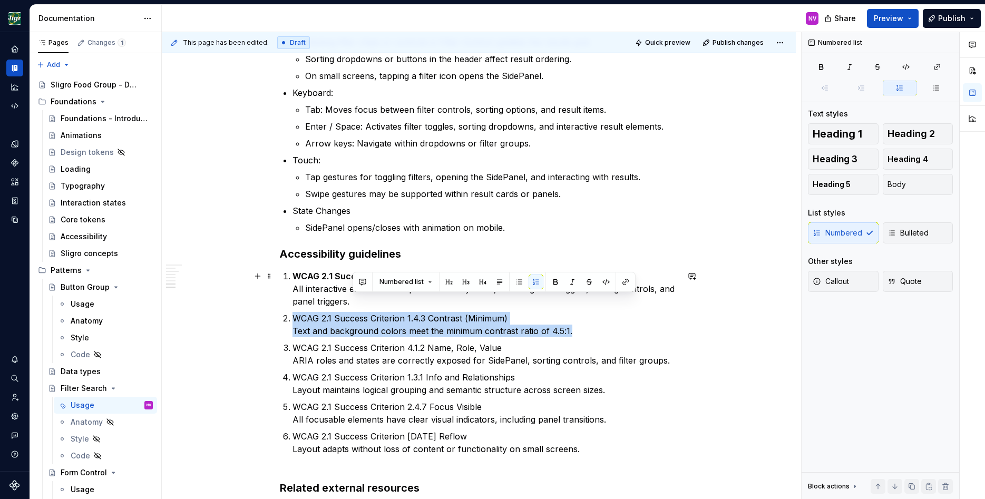
drag, startPoint x: 573, startPoint y: 330, endPoint x: 573, endPoint y: 302, distance: 27.4
click at [573, 302] on ol "WCAG 2.1 Success Criterion 2.1.1 Keyboard All interactive elements are operable…" at bounding box center [485, 369] width 386 height 198
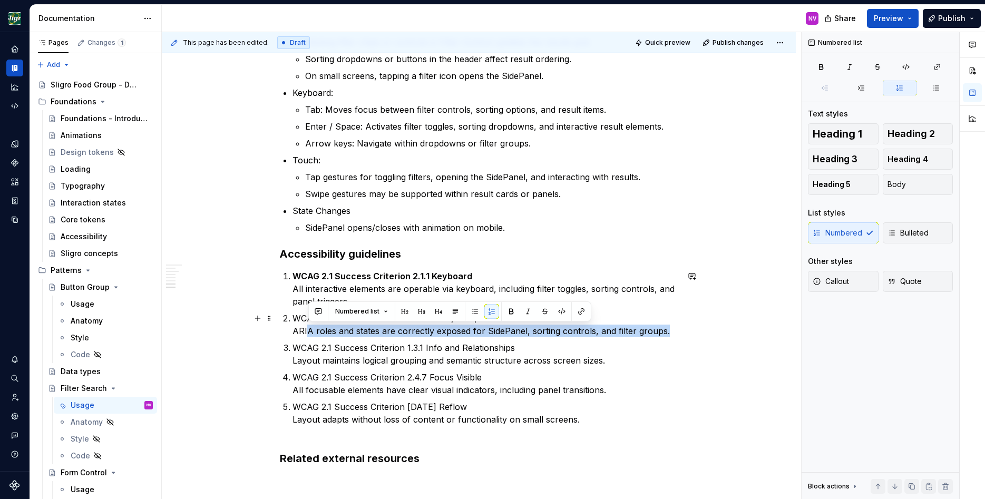
drag, startPoint x: 666, startPoint y: 333, endPoint x: 310, endPoint y: 329, distance: 356.2
click at [310, 329] on p "WCAG 2.1 Success Criterion 4.1.2 Name, Role, Value ARIA roles and states are co…" at bounding box center [485, 324] width 386 height 25
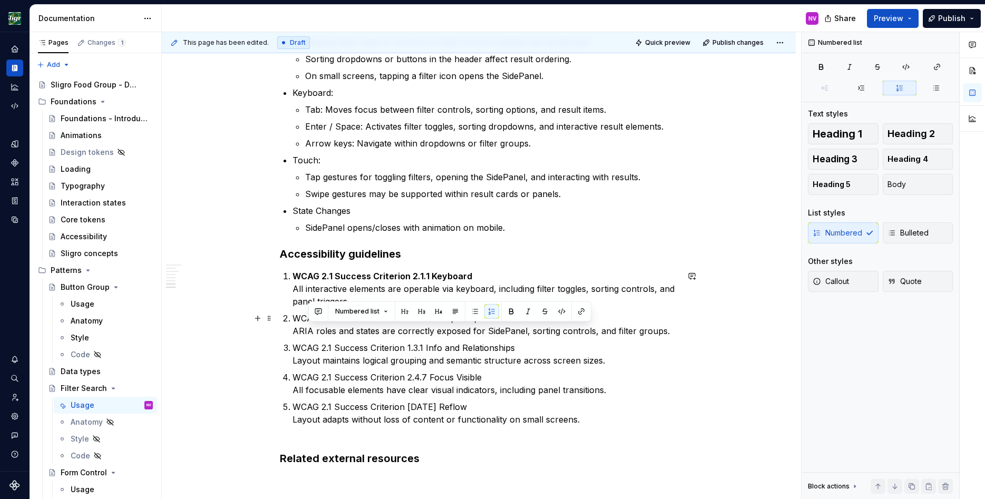
click at [302, 336] on p "WCAG 2.1 Success Criterion 4.1.2 Name, Role, Value ARIA roles and states are co…" at bounding box center [485, 324] width 386 height 25
drag, startPoint x: 293, startPoint y: 320, endPoint x: 470, endPoint y: 316, distance: 177.1
click at [459, 316] on li "WCAG 2.1 Success Criterion 4.1.2 Name, Role, Value ARIA roles and states are co…" at bounding box center [485, 324] width 386 height 25
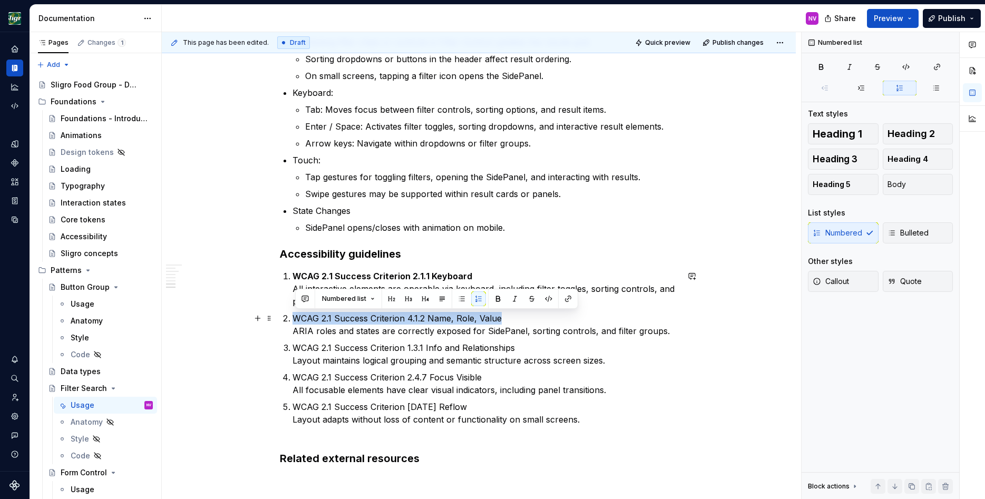
drag, startPoint x: 505, startPoint y: 318, endPoint x: 268, endPoint y: 311, distance: 236.6
click at [492, 300] on button "button" at bounding box center [497, 298] width 15 height 15
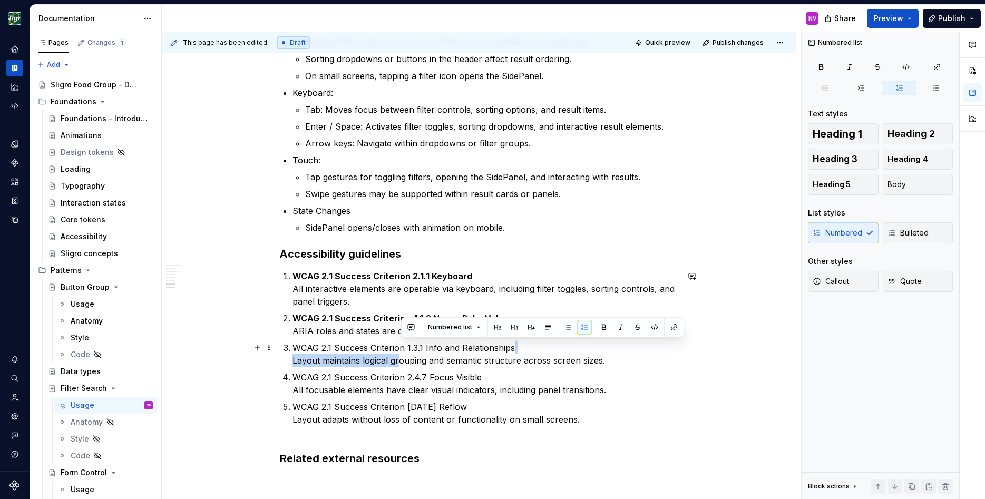
drag, startPoint x: 562, startPoint y: 354, endPoint x: 402, endPoint y: 356, distance: 160.2
click at [402, 356] on p "WCAG 2.1 Success Criterion 1.3.1 Info and Relationships Layout maintains logica…" at bounding box center [485, 353] width 386 height 25
click at [433, 368] on ol "WCAG 2.1 Success Criterion 2.1.1 Keyboard All interactive elements are operable…" at bounding box center [485, 354] width 386 height 169
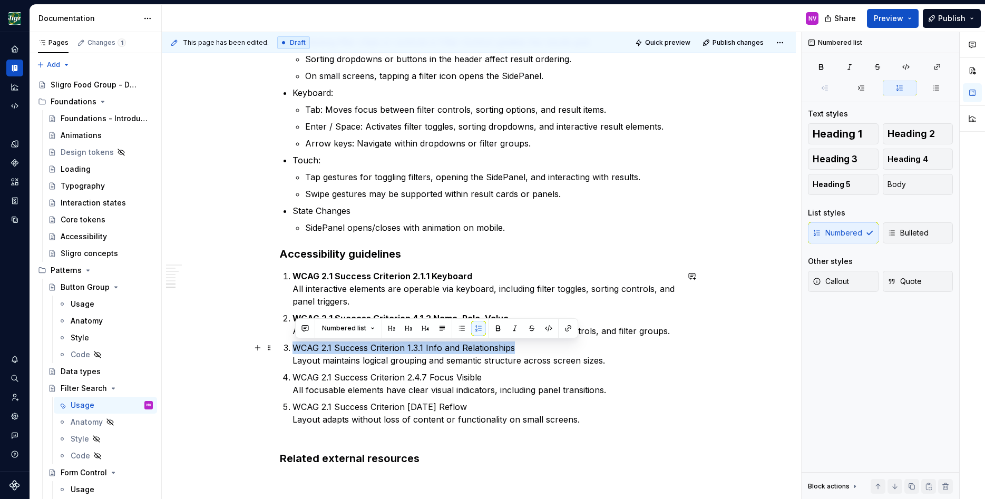
drag, startPoint x: 518, startPoint y: 349, endPoint x: 294, endPoint y: 349, distance: 223.9
click at [294, 349] on li "WCAG 2.1 Success Criterion 1.3.1 Info and Relationships Layout maintains logica…" at bounding box center [485, 353] width 386 height 25
click at [491, 325] on button "button" at bounding box center [497, 328] width 15 height 15
click at [444, 387] on p "WCAG 2.1 Success Criterion 2.4.7 Focus Visible All focusable elements have clea…" at bounding box center [485, 383] width 386 height 25
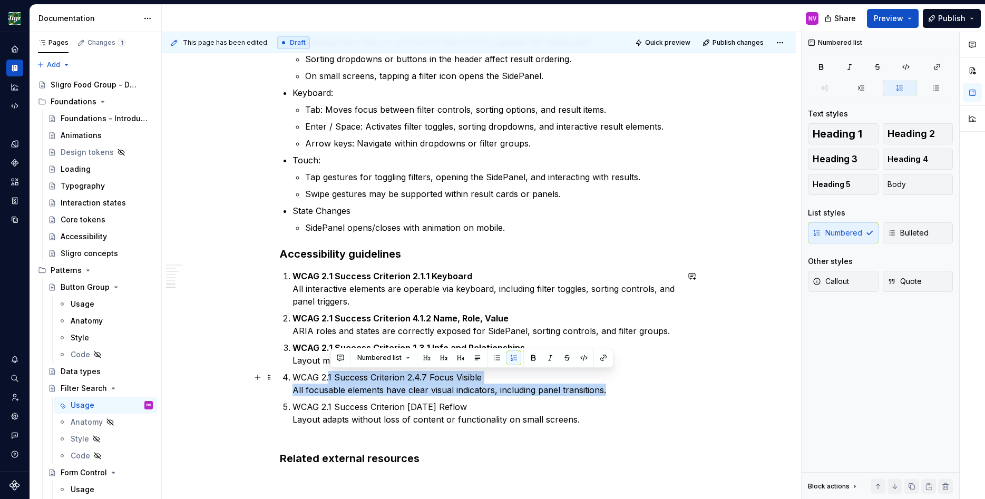
drag, startPoint x: 614, startPoint y: 390, endPoint x: 330, endPoint y: 382, distance: 284.6
click at [330, 382] on p "WCAG 2.1 Success Criterion 2.4.7 Focus Visible All focusable elements have clea…" at bounding box center [485, 383] width 386 height 25
click at [506, 404] on p "WCAG 2.1 Success Criterion [DATE] Reflow Layout adapts without loss of content …" at bounding box center [485, 419] width 386 height 38
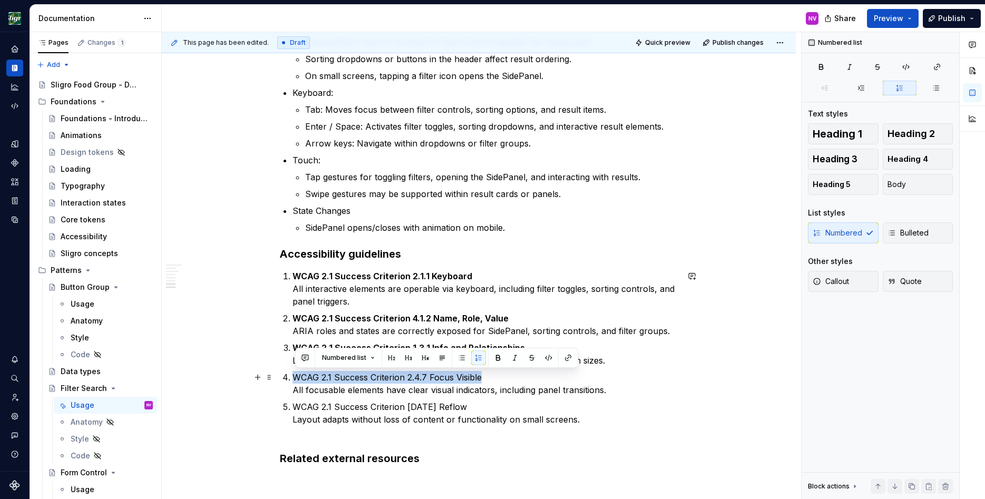
drag, startPoint x: 486, startPoint y: 376, endPoint x: 291, endPoint y: 379, distance: 195.5
click at [292, 379] on li "WCAG 2.1 Success Criterion 2.4.7 Focus Visible All focusable elements have clea…" at bounding box center [485, 383] width 386 height 25
click at [493, 356] on button "button" at bounding box center [497, 357] width 15 height 15
click at [467, 404] on p "WCAG 2.1 Success Criterion [DATE] Reflow Layout adapts without loss of content …" at bounding box center [485, 419] width 386 height 38
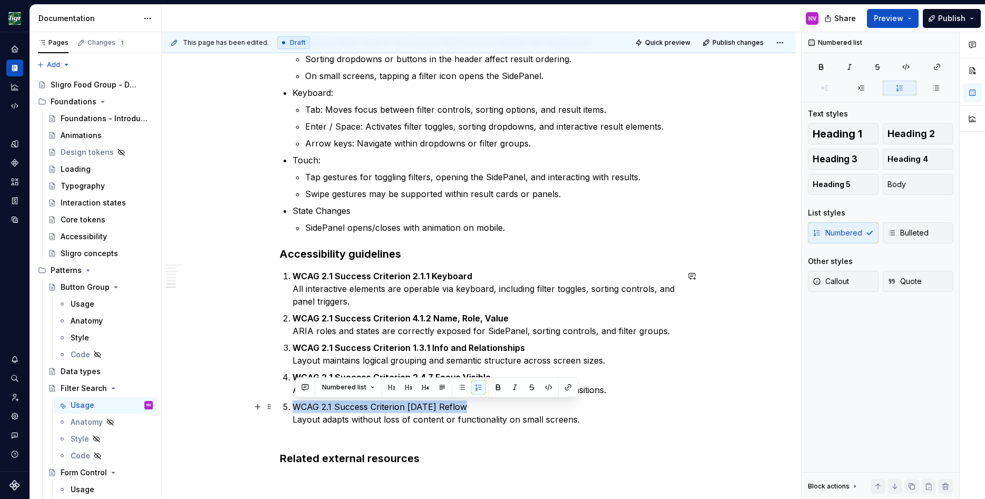
drag, startPoint x: 459, startPoint y: 408, endPoint x: 293, endPoint y: 406, distance: 166.5
click at [293, 406] on li "WCAG 2.1 Success Criterion [DATE] Reflow Layout adapts without loss of content …" at bounding box center [485, 419] width 386 height 38
click at [502, 387] on button "button" at bounding box center [497, 387] width 15 height 15
click at [500, 407] on p "WCAG 2.1 Success Criterion [DATE] Reflow Layout adapts without loss of content …" at bounding box center [485, 419] width 386 height 38
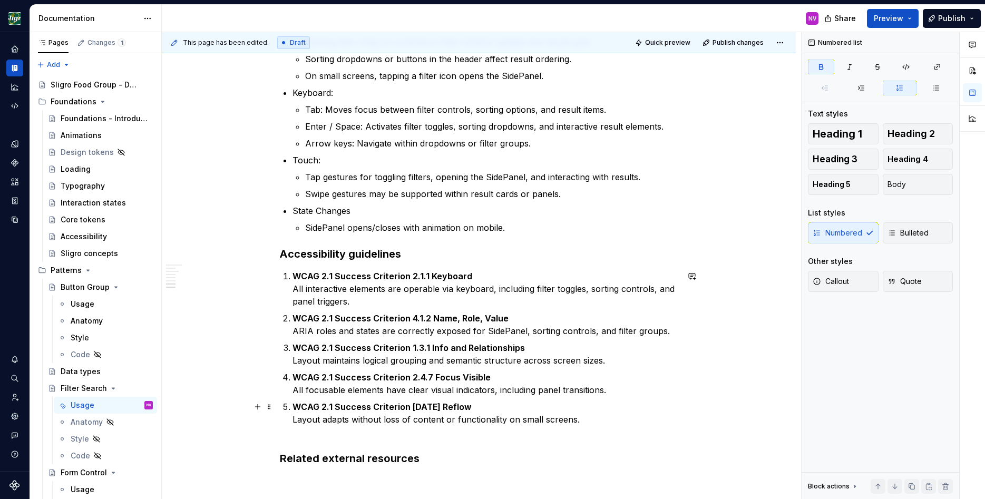
click at [591, 403] on p "WCAG 2.1 Success Criterion [DATE] Reflow Layout adapts without loss of content …" at bounding box center [485, 419] width 386 height 38
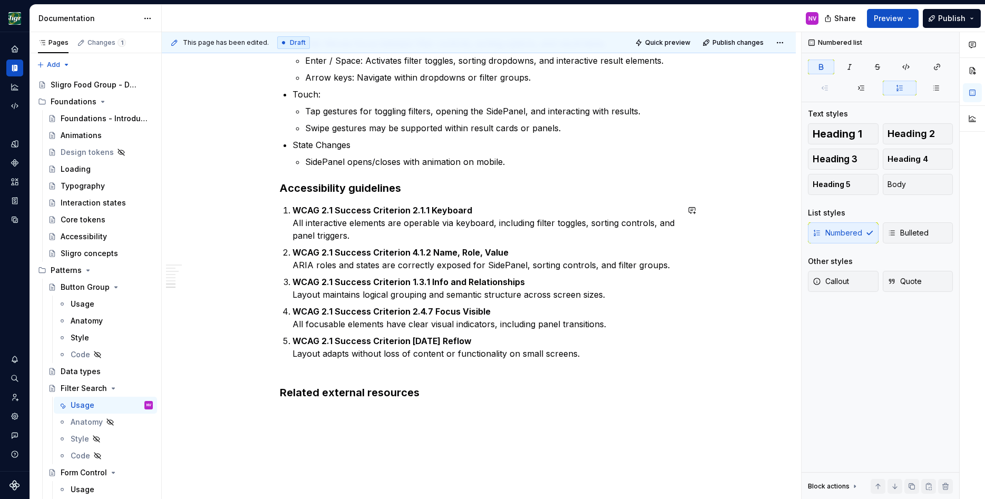
scroll to position [1312, 0]
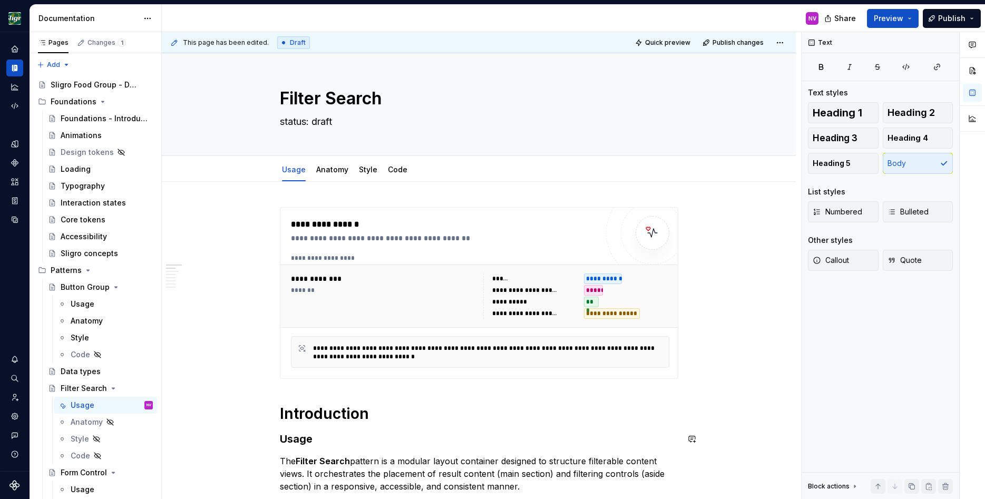
scroll to position [0, 0]
click at [941, 17] on span "Publish" at bounding box center [951, 18] width 27 height 11
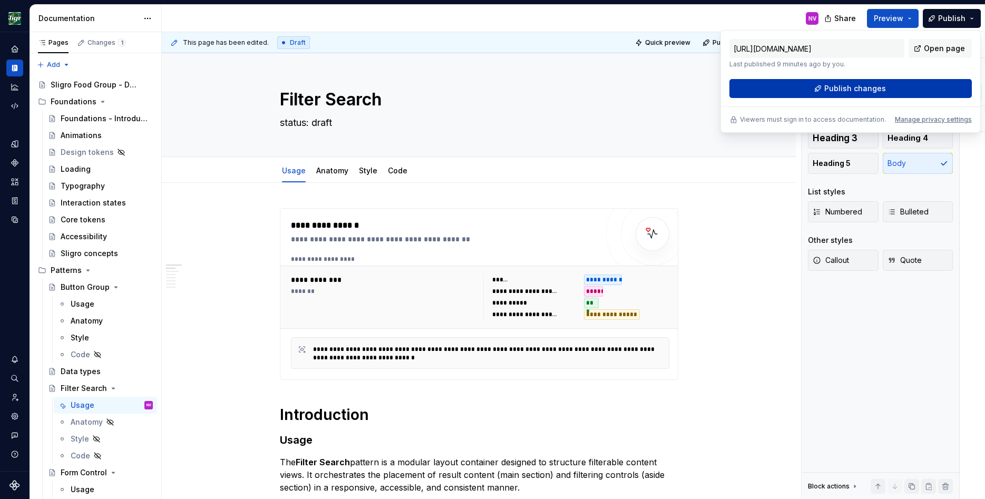
click at [850, 85] on span "Publish changes" at bounding box center [855, 88] width 62 height 11
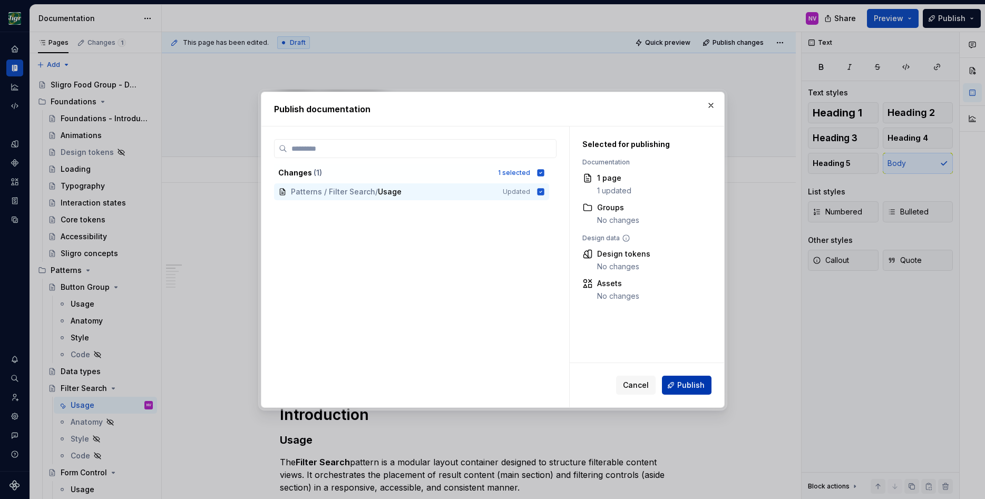
click at [689, 379] on button "Publish" at bounding box center [687, 385] width 50 height 19
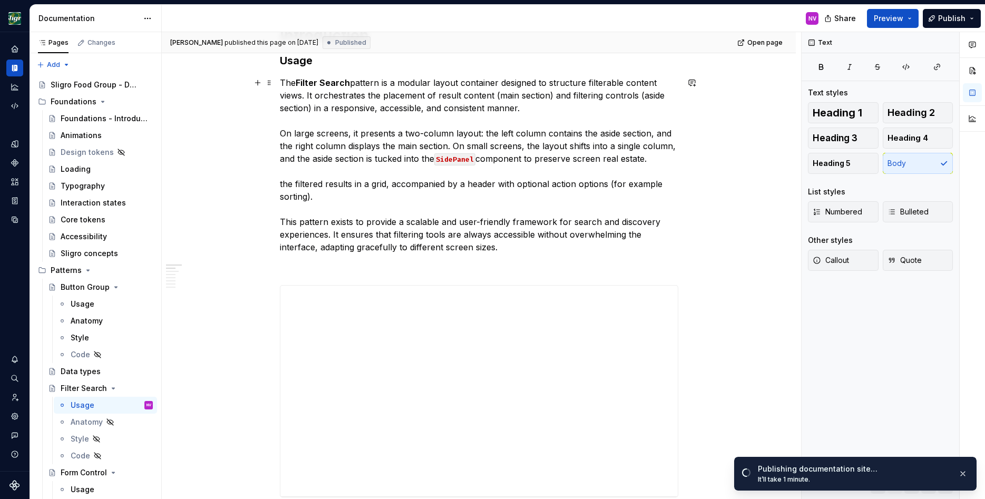
scroll to position [569, 0]
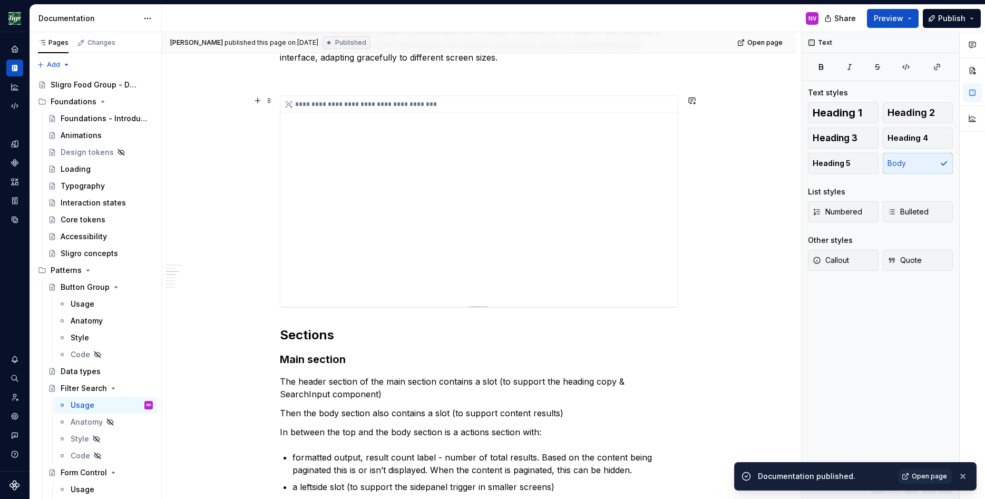
click at [584, 178] on div "**********" at bounding box center [478, 201] width 397 height 211
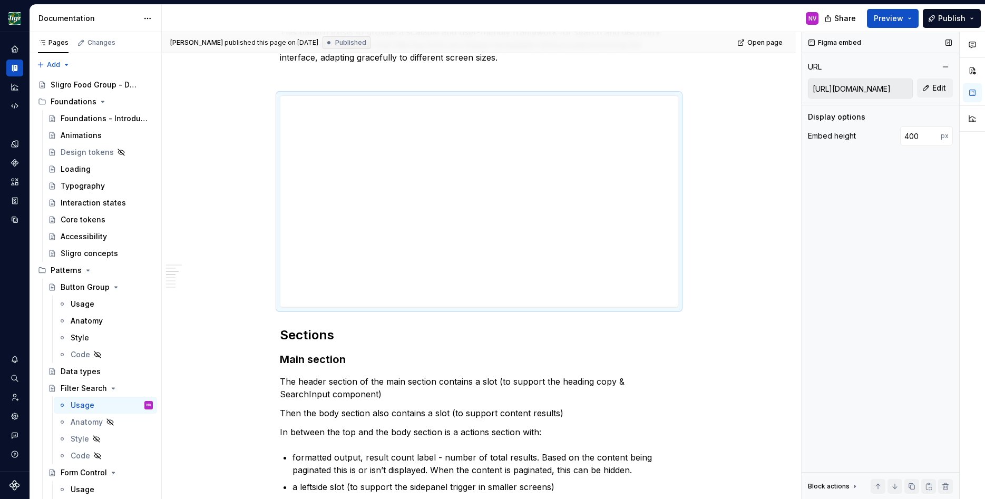
type textarea "*"
click at [936, 93] on button "Edit" at bounding box center [935, 87] width 36 height 19
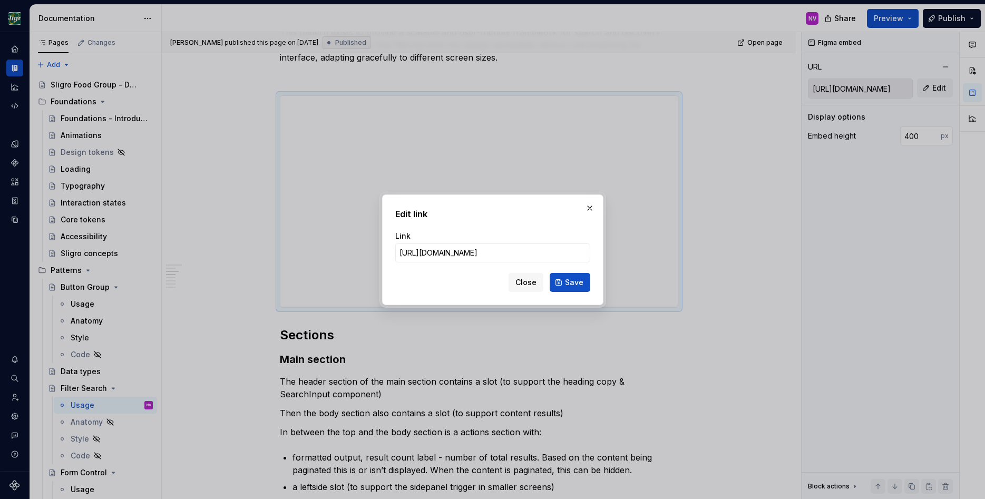
scroll to position [0, 277]
type input "[URL][DOMAIN_NAME]"
click at [562, 279] on button "Save" at bounding box center [569, 282] width 41 height 19
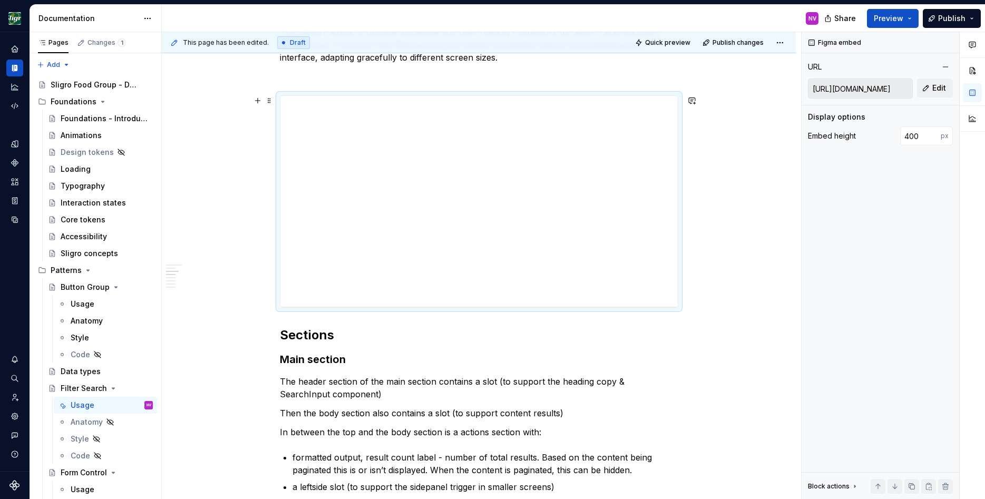
type input "[URL][DOMAIN_NAME]"
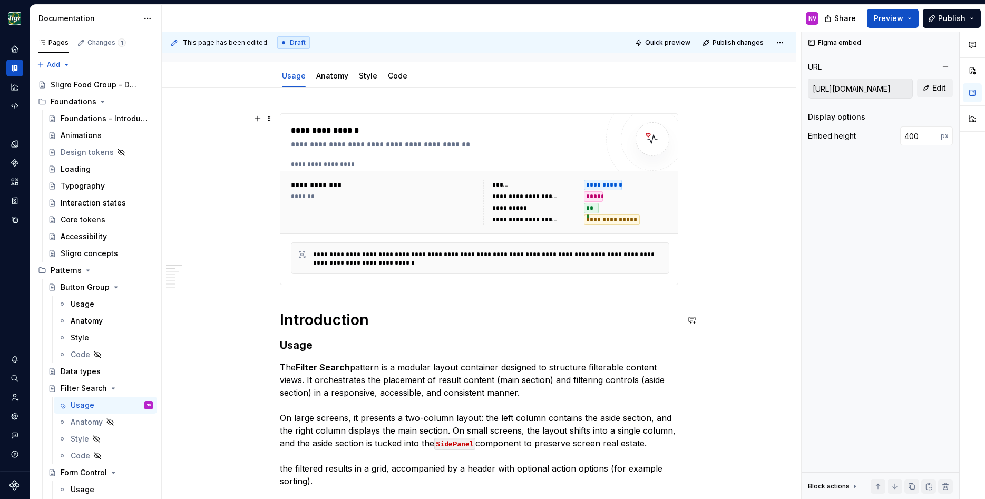
scroll to position [0, 0]
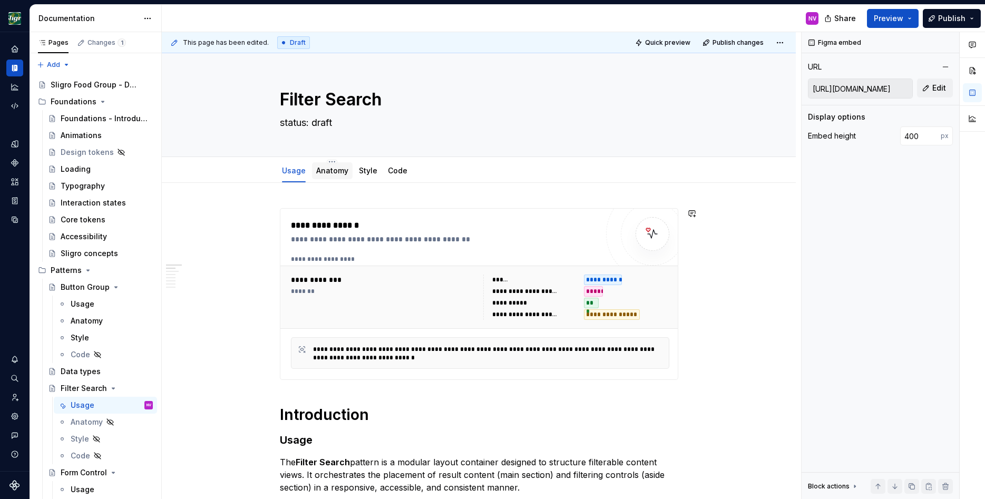
click at [332, 169] on link "Anatomy" at bounding box center [332, 170] width 32 height 9
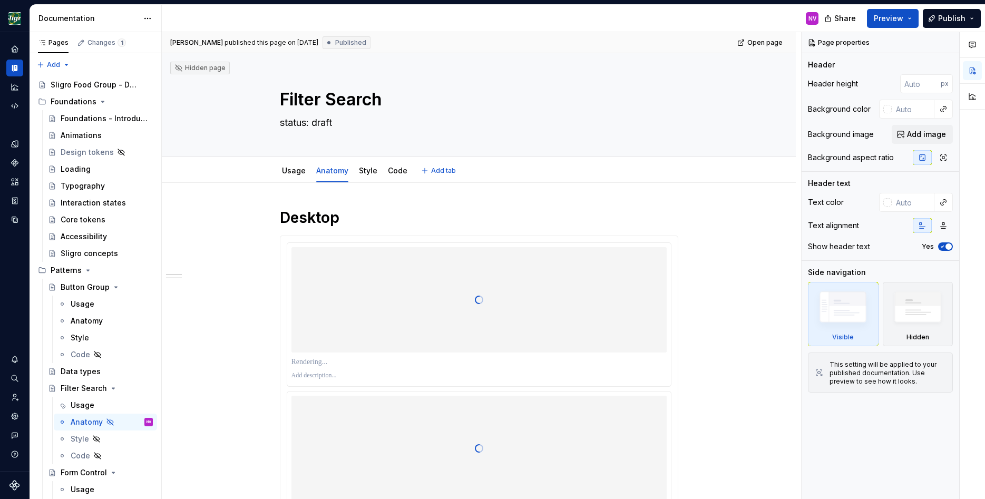
type textarea "*"
click at [399, 248] on div at bounding box center [478, 299] width 375 height 105
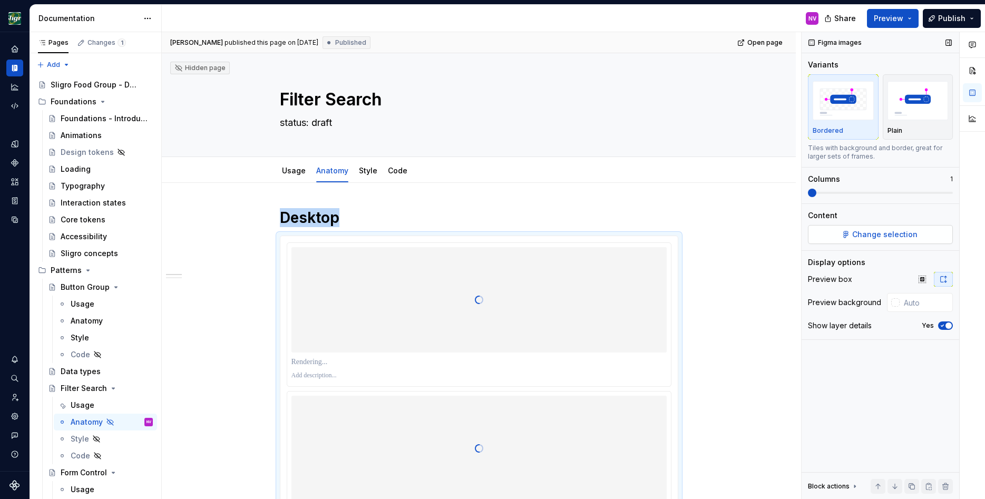
click at [874, 236] on span "Change selection" at bounding box center [884, 234] width 65 height 11
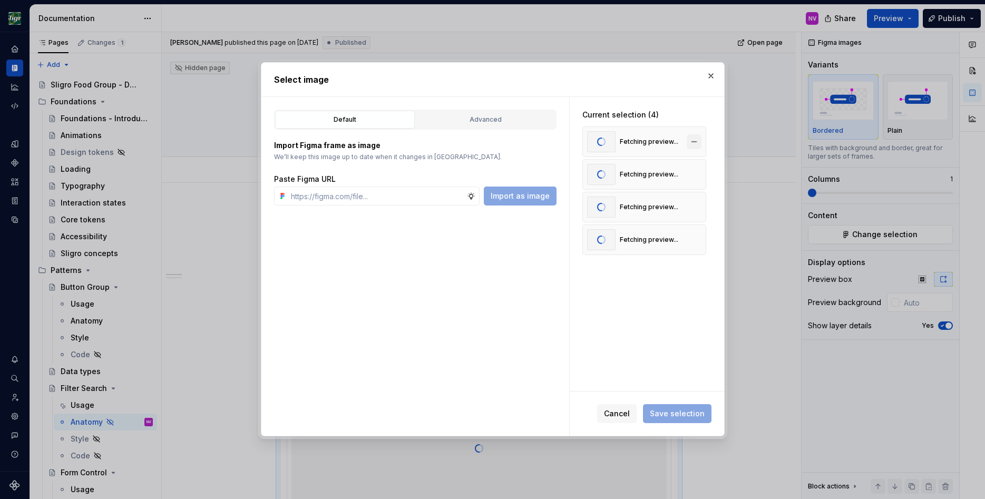
click at [696, 145] on button "button" at bounding box center [693, 141] width 15 height 15
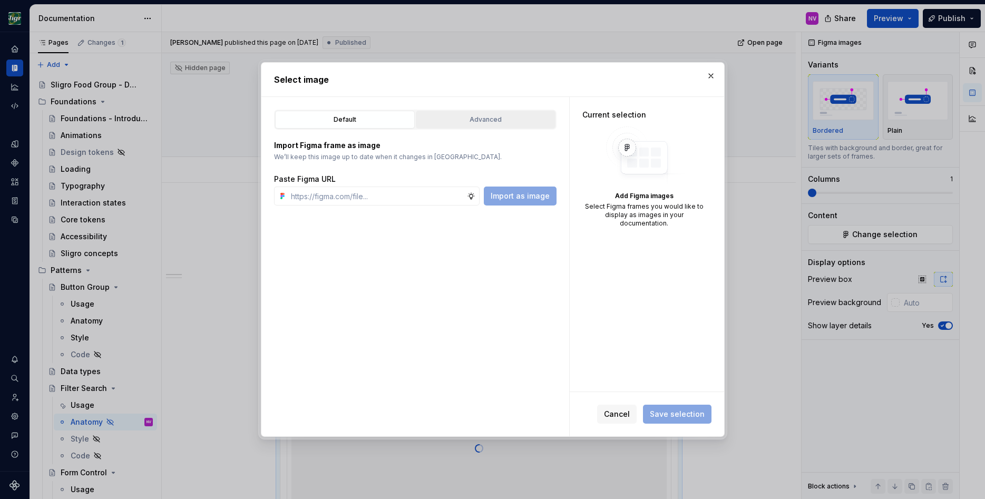
click at [481, 126] on button "Advanced" at bounding box center [486, 120] width 140 height 18
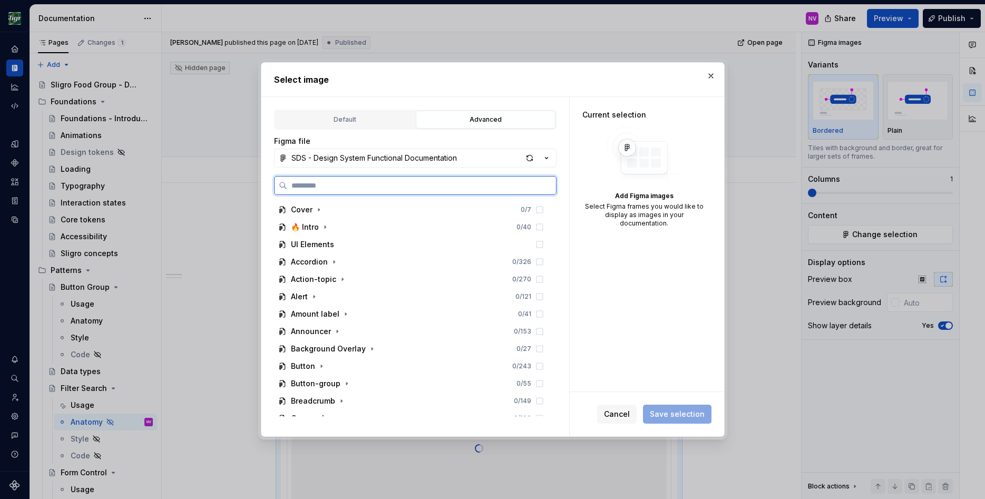
click at [416, 185] on input "search" at bounding box center [421, 185] width 269 height 11
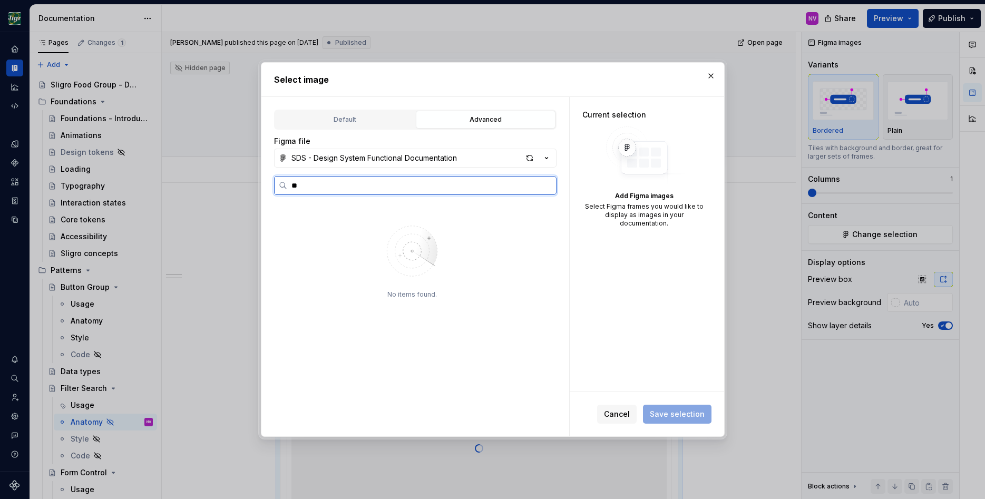
type input "*"
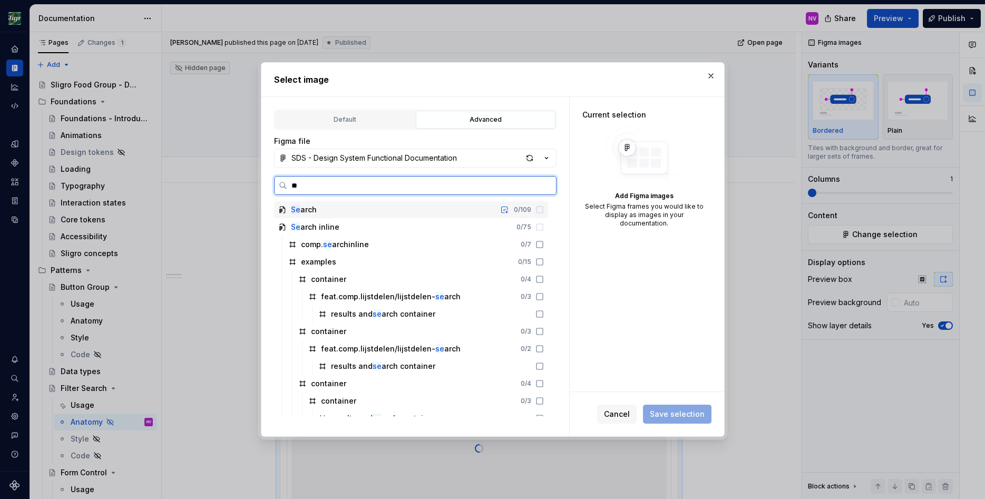
type input "*"
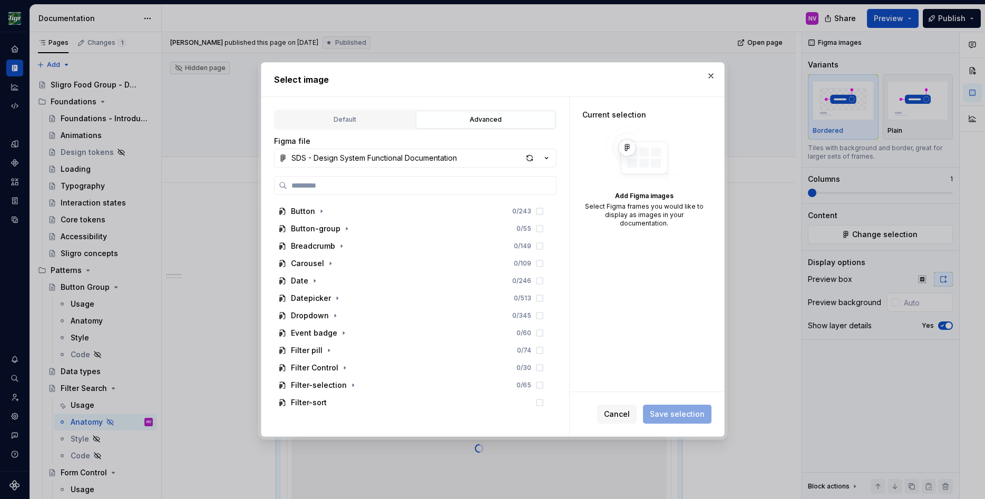
scroll to position [190, 0]
click at [630, 418] on span "Cancel" at bounding box center [617, 414] width 26 height 11
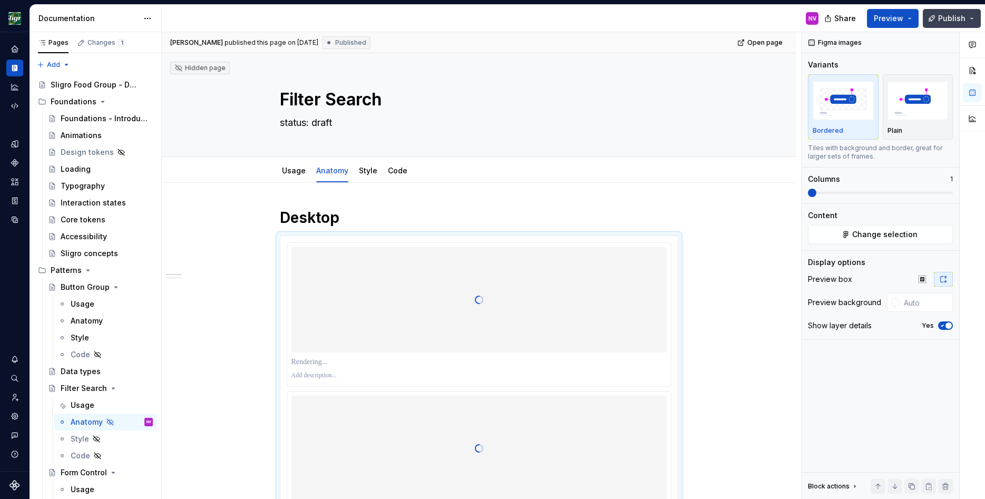
click at [947, 20] on span "Publish" at bounding box center [951, 18] width 27 height 11
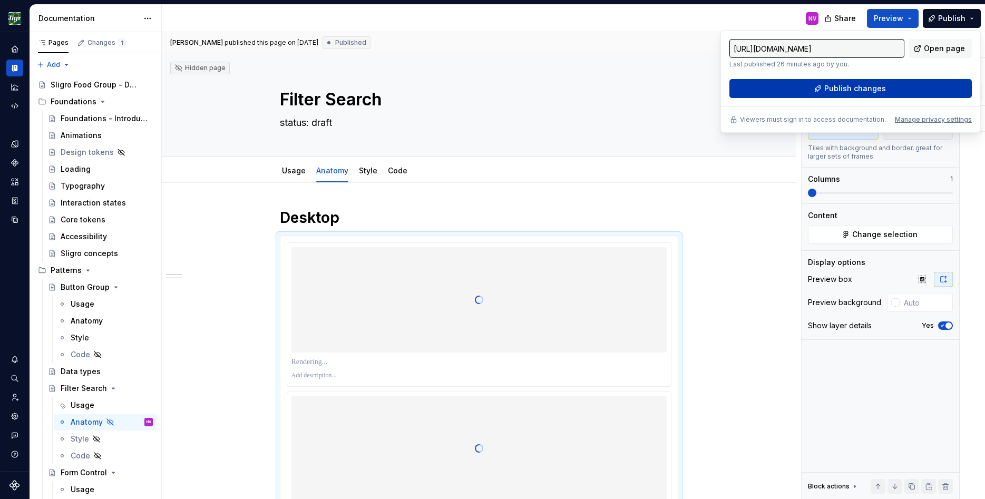
click at [889, 87] on button "Publish changes" at bounding box center [850, 88] width 242 height 19
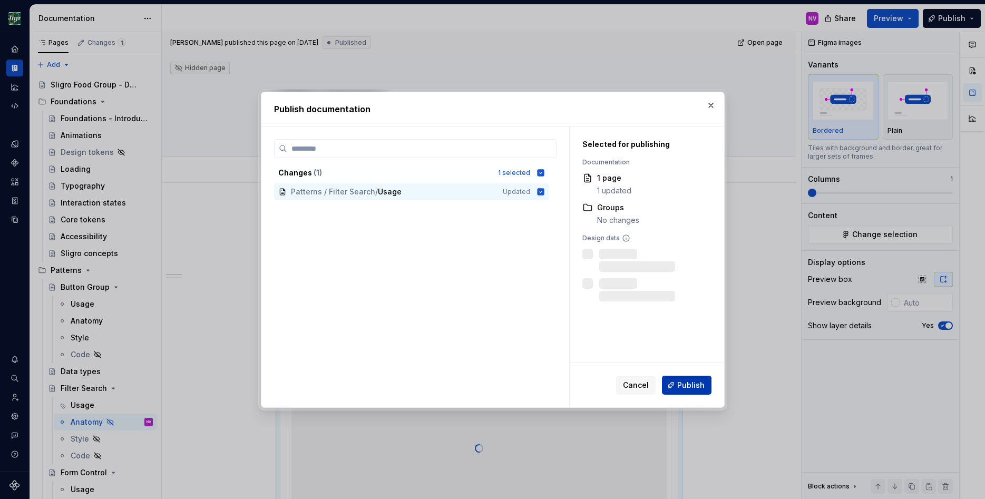
click at [697, 387] on span "Publish" at bounding box center [690, 385] width 27 height 11
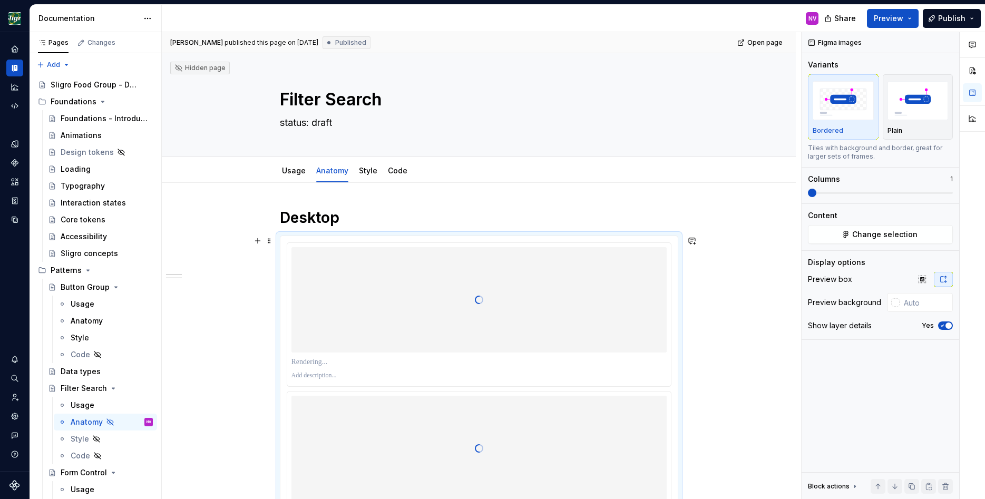
type textarea "*"
